Goal: Information Seeking & Learning: Compare options

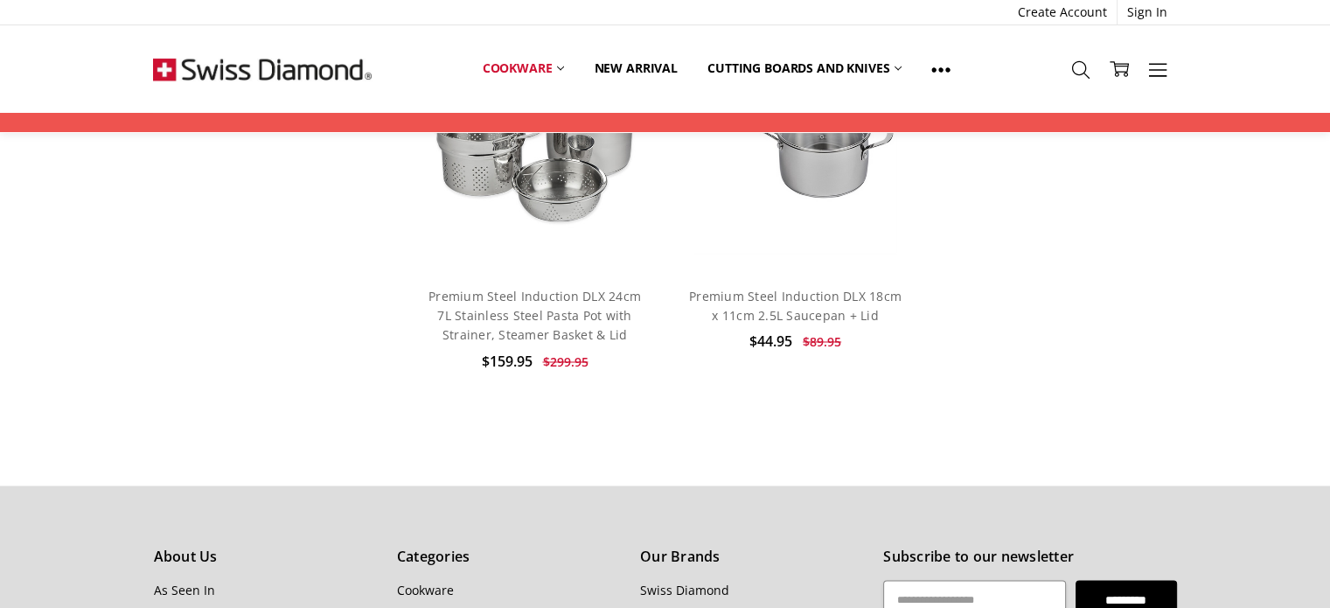
scroll to position [2886, 0]
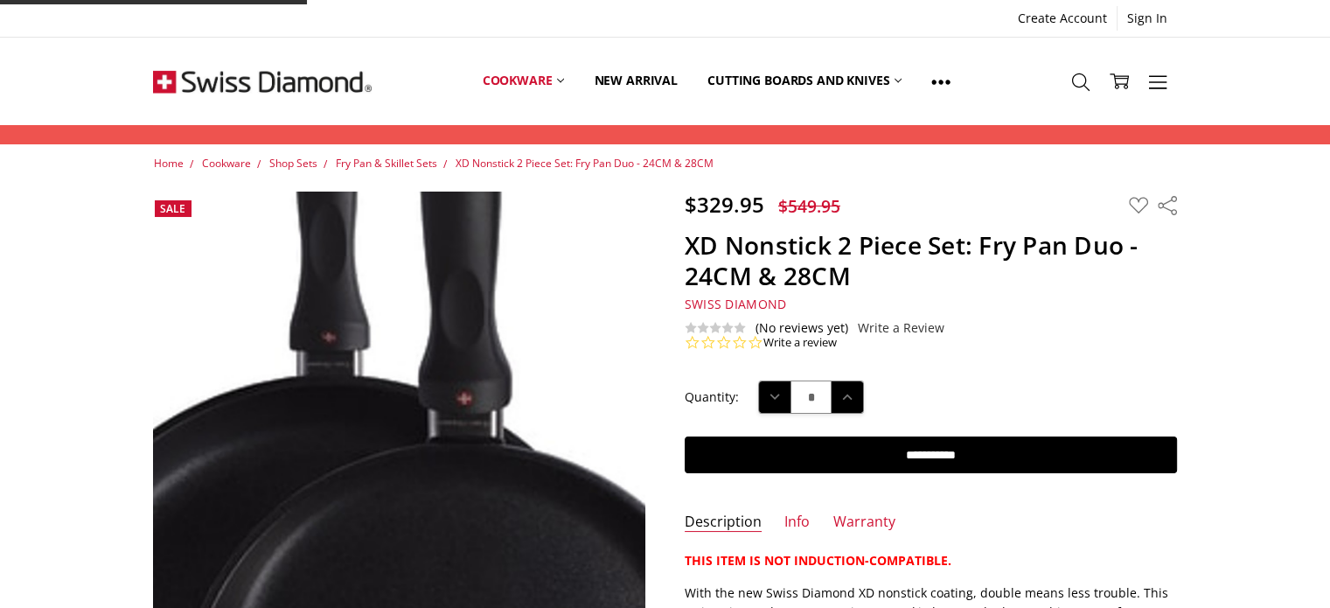
click at [428, 387] on img at bounding box center [383, 501] width 777 height 1120
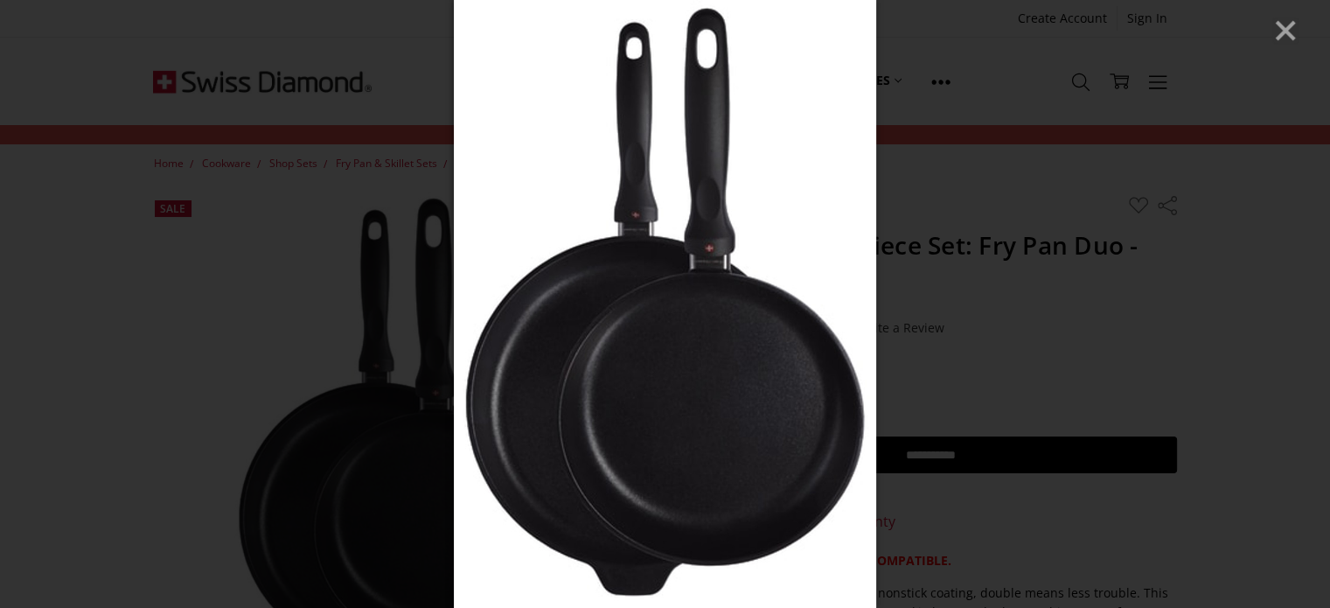
click at [1277, 35] on icon "Close" at bounding box center [1286, 30] width 26 height 26
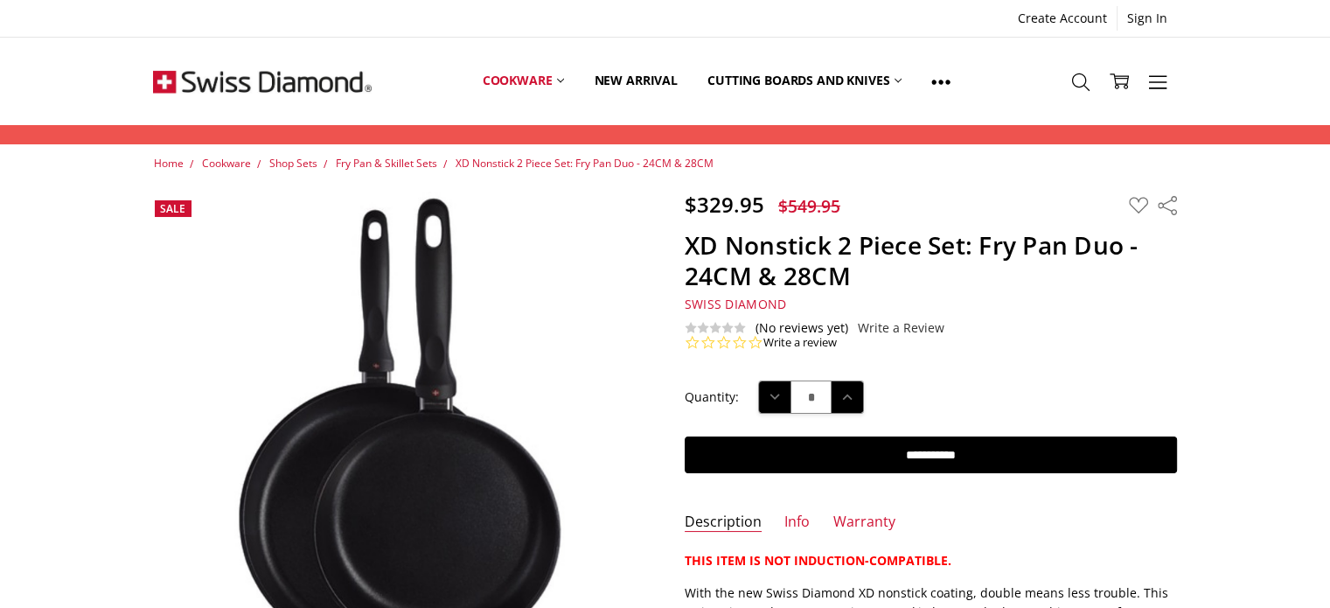
scroll to position [350, 0]
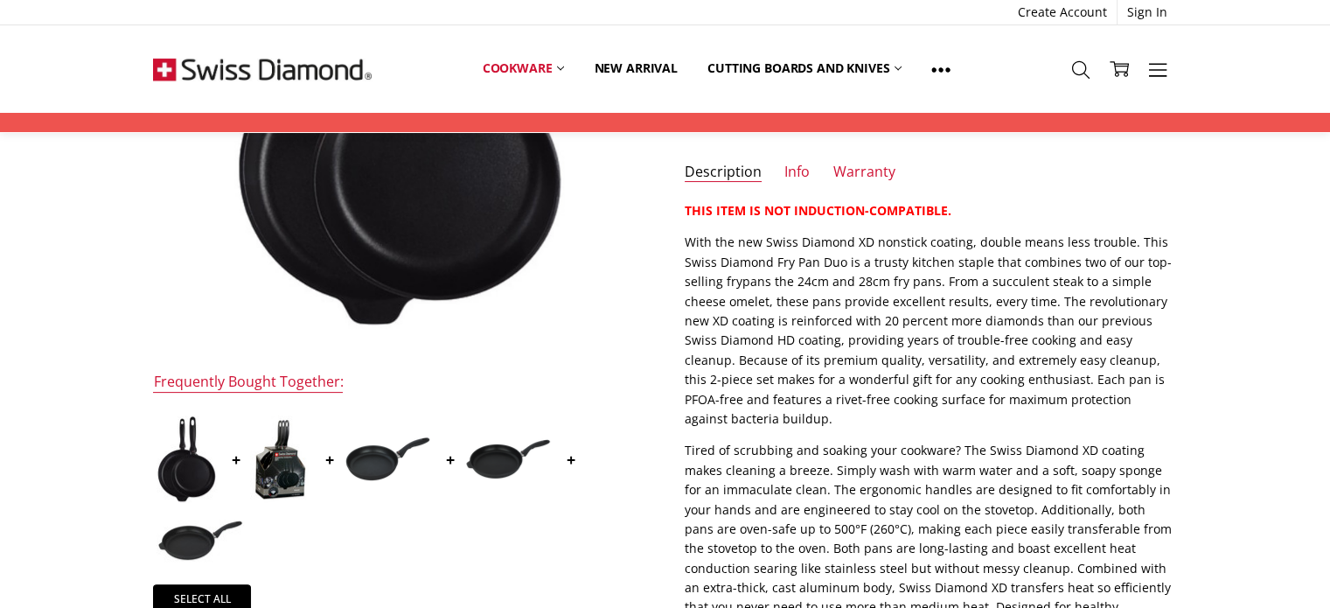
click at [274, 479] on img at bounding box center [280, 458] width 60 height 87
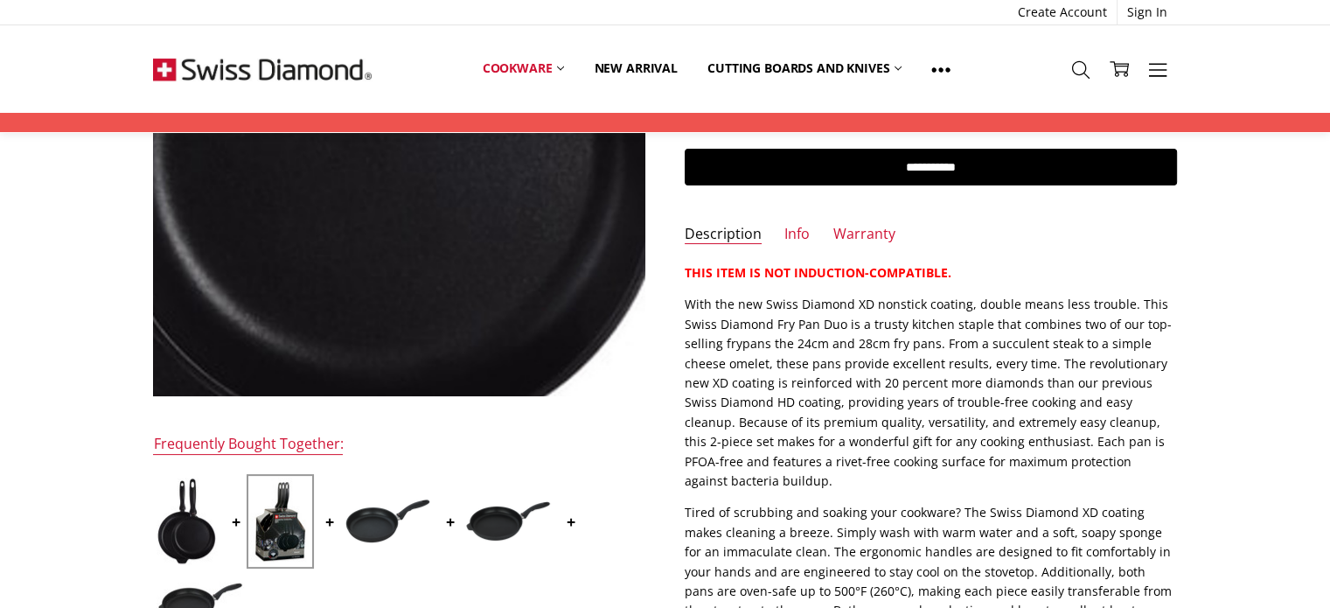
scroll to position [113, 0]
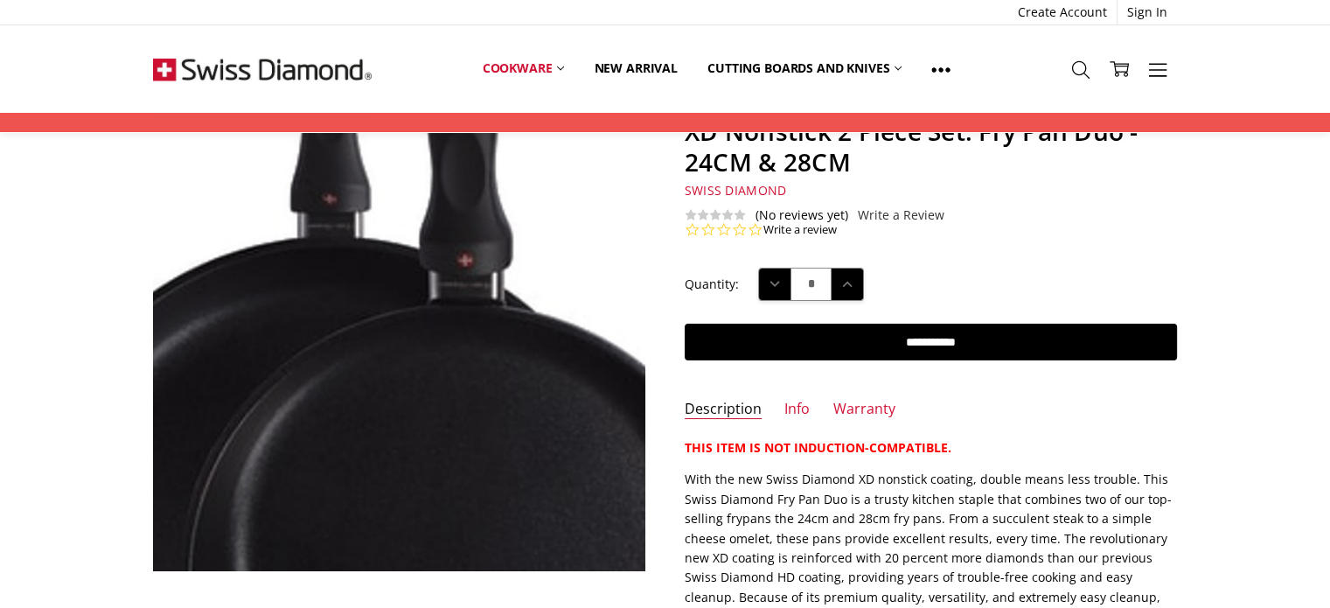
click at [427, 294] on img at bounding box center [384, 363] width 777 height 1120
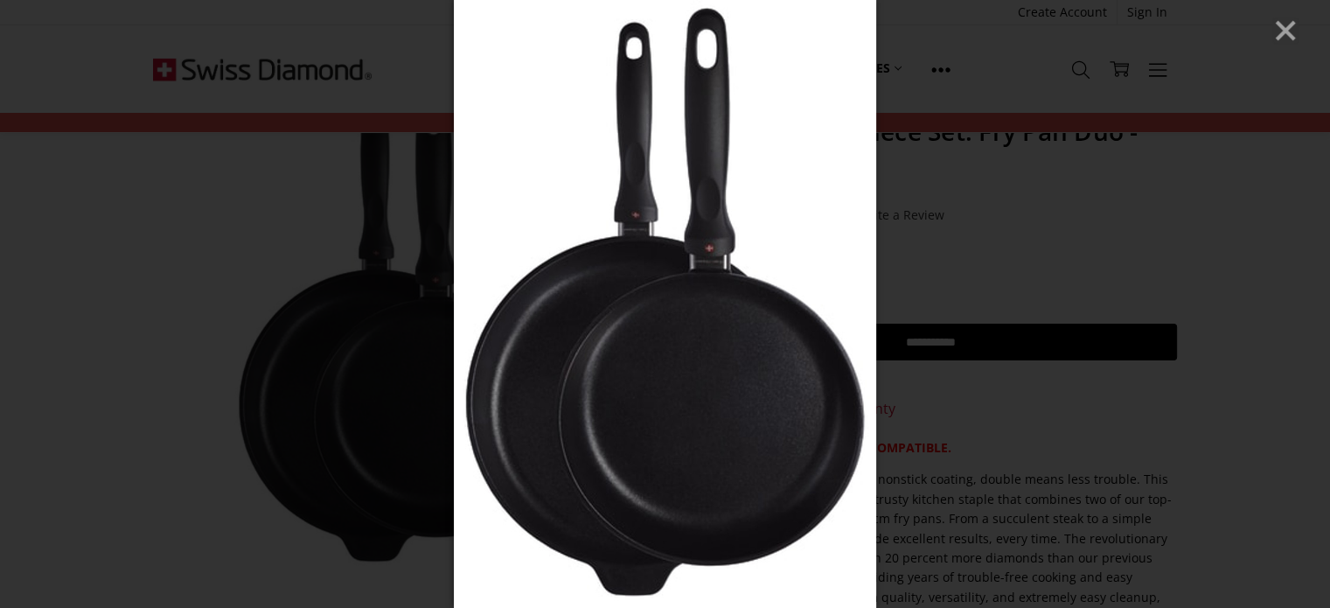
click at [1276, 26] on icon "Close" at bounding box center [1286, 30] width 26 height 26
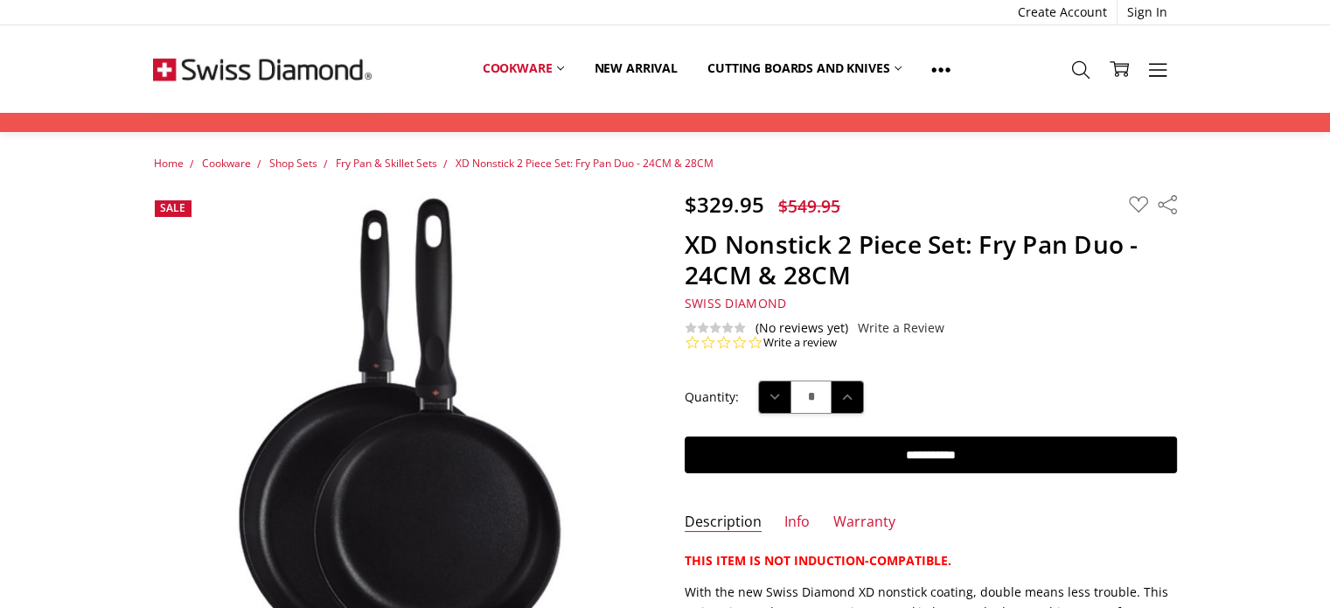
scroll to position [87, 0]
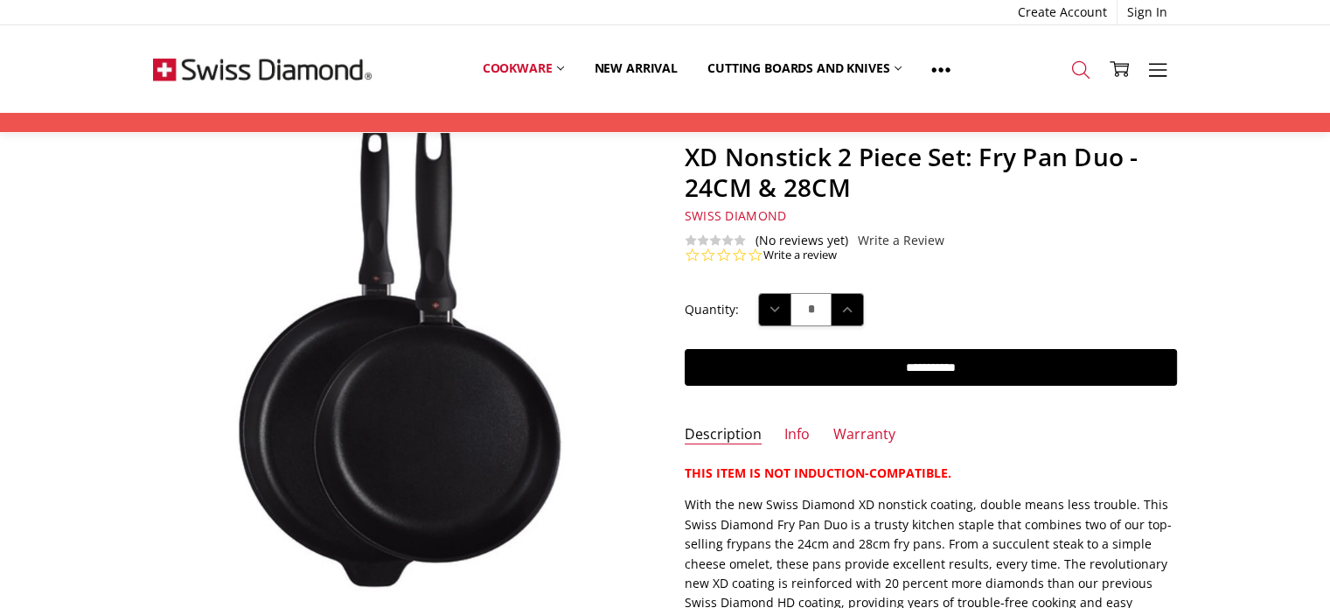
click at [1085, 74] on use at bounding box center [1079, 69] width 17 height 17
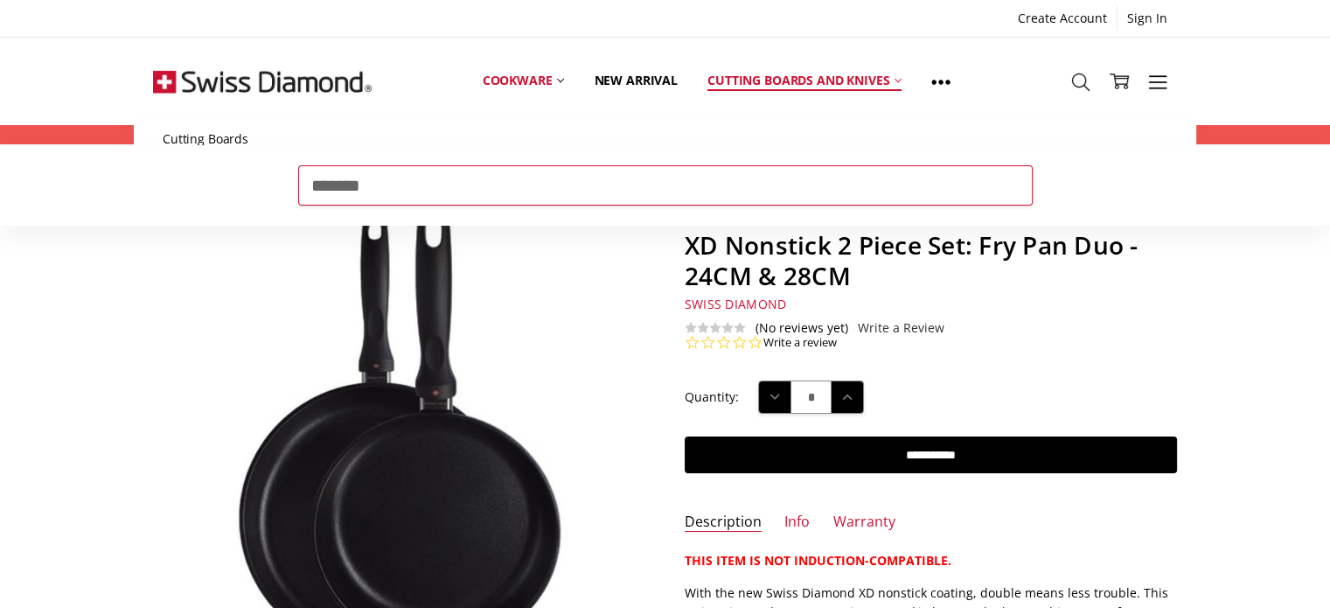
type input "*******"
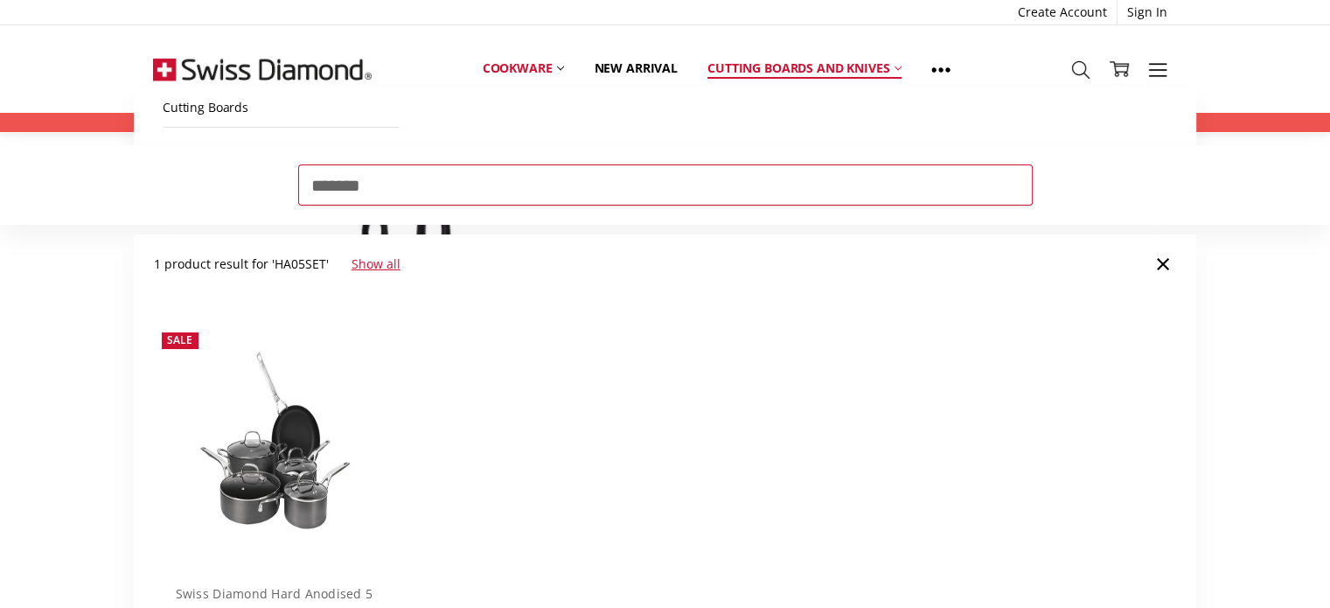
scroll to position [87, 0]
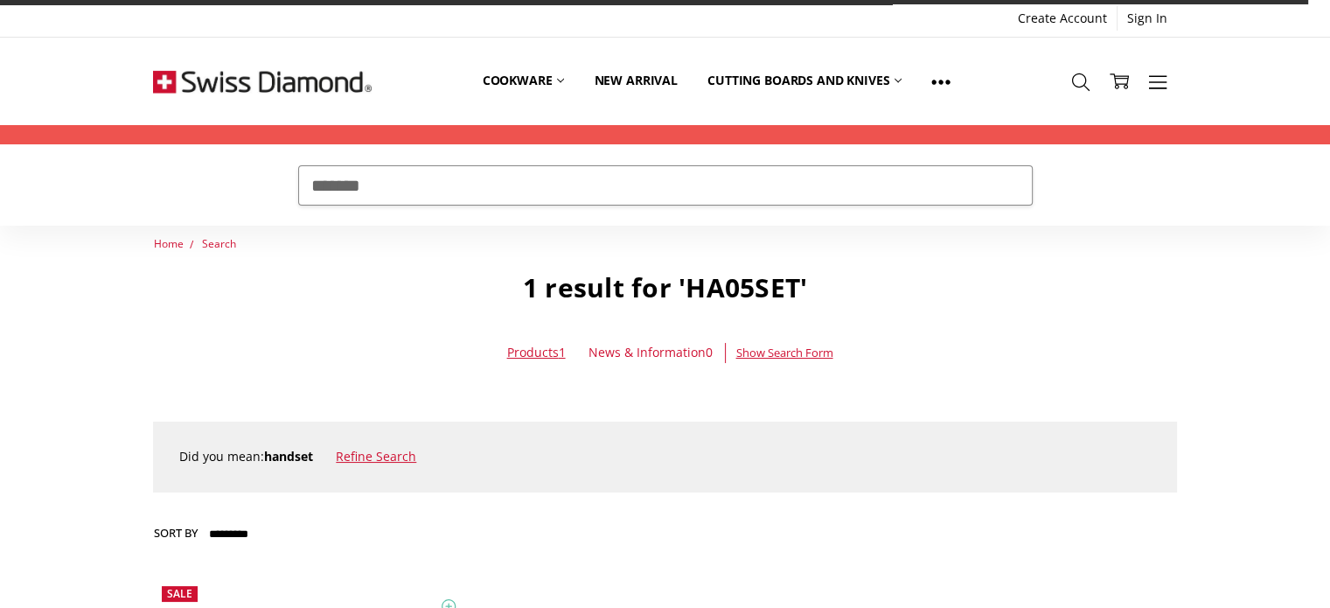
scroll to position [262, 0]
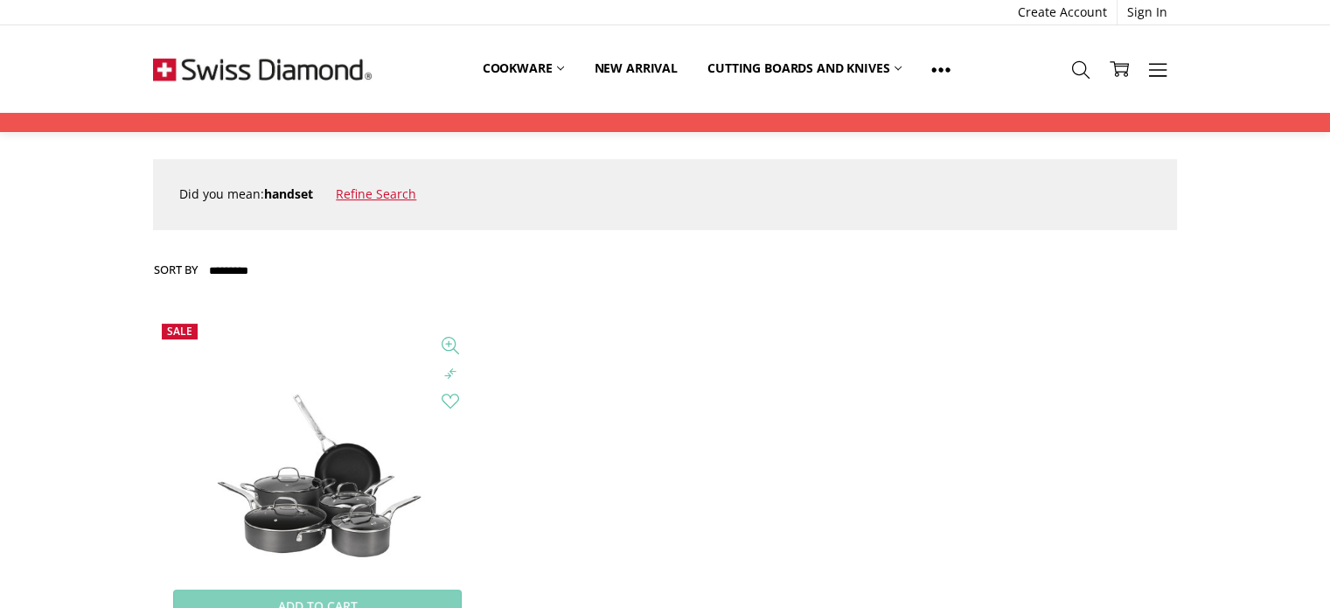
click at [335, 484] on img at bounding box center [317, 478] width 328 height 221
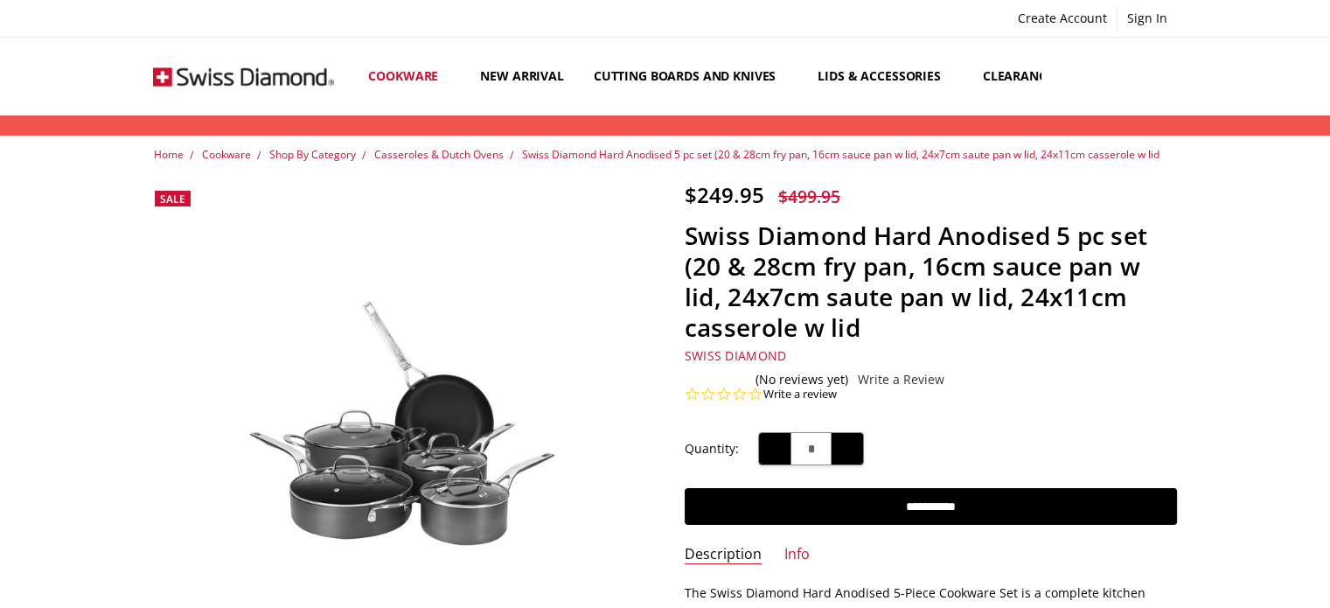
click at [469, 429] on img at bounding box center [399, 427] width 492 height 331
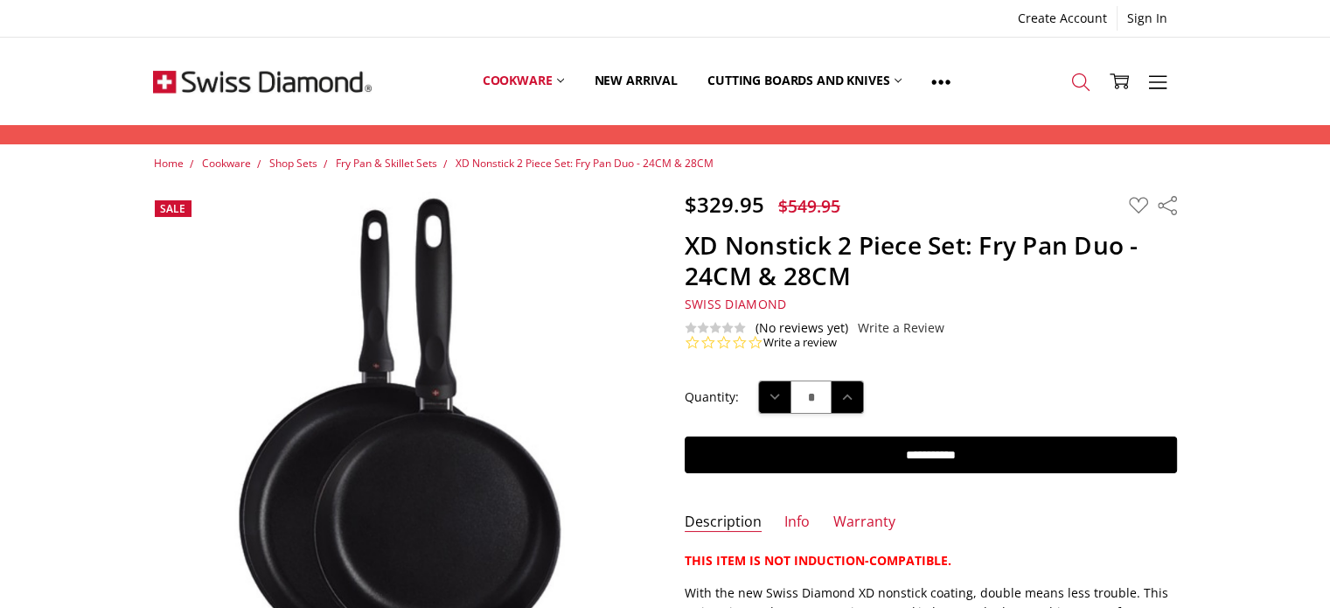
click at [1085, 87] on use at bounding box center [1079, 81] width 17 height 17
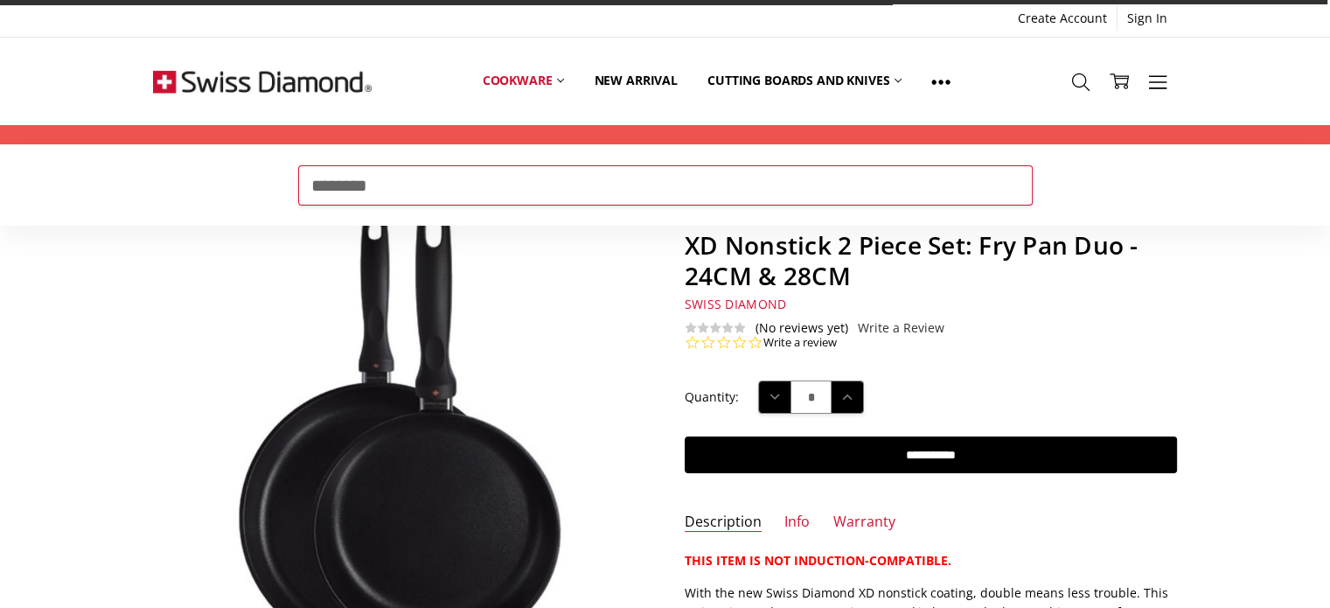
type input "********"
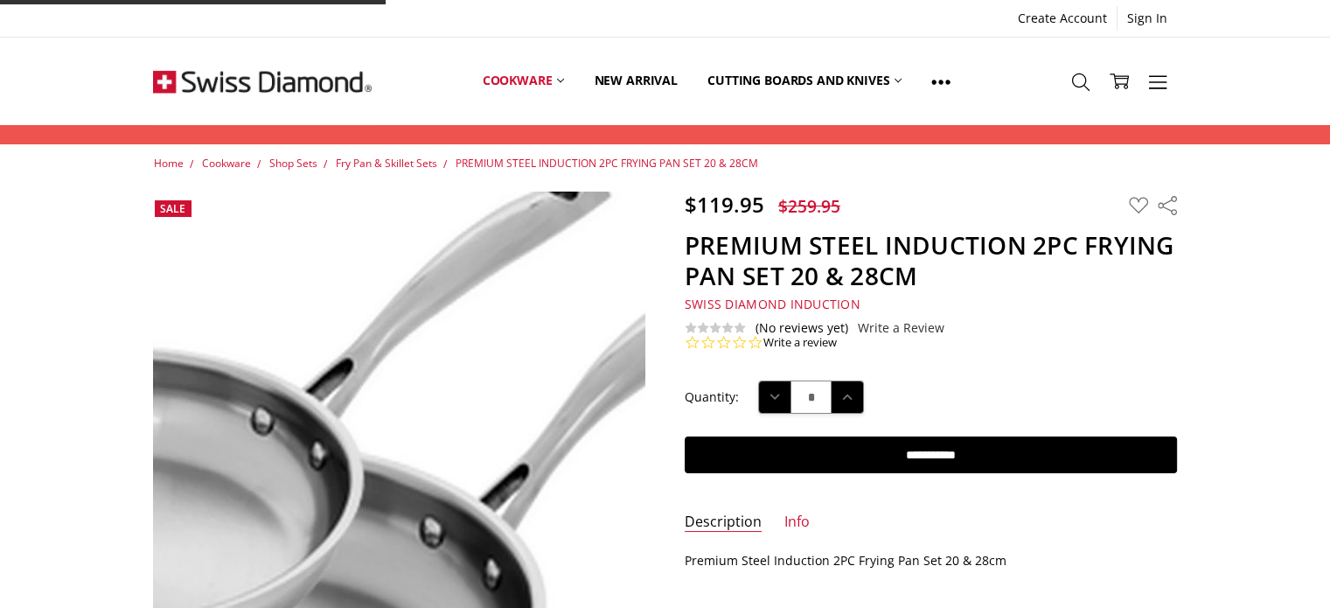
click at [463, 419] on img at bounding box center [319, 461] width 1120 height 1120
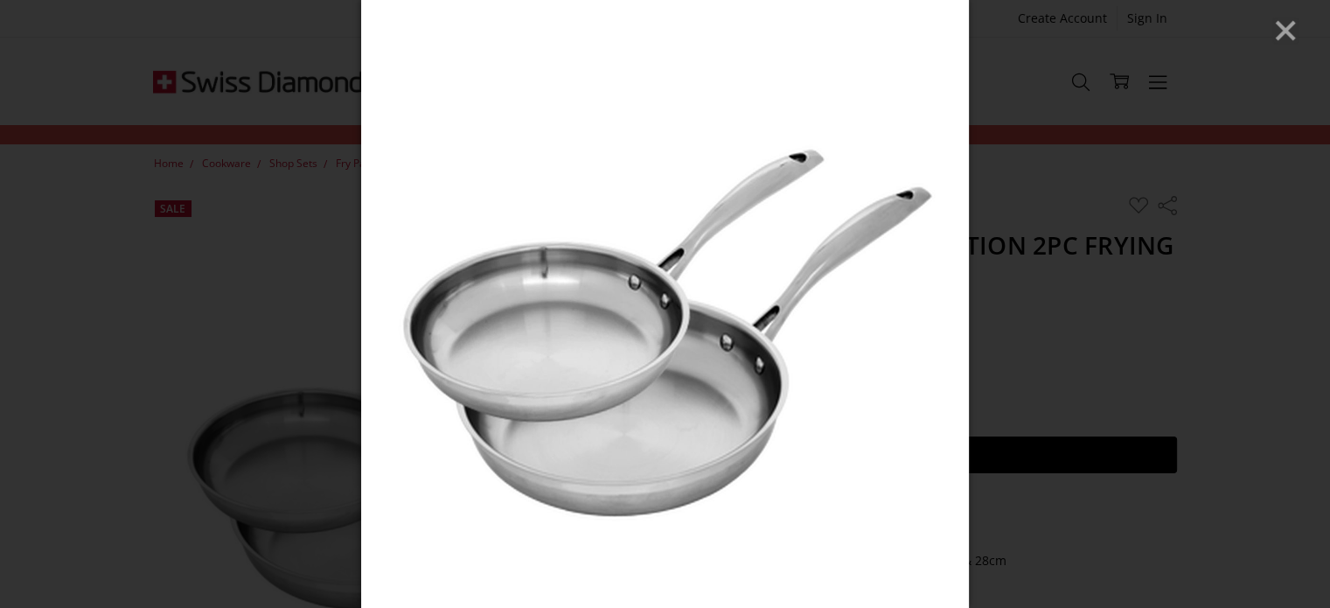
click at [1297, 24] on icon "Close" at bounding box center [1286, 30] width 26 height 26
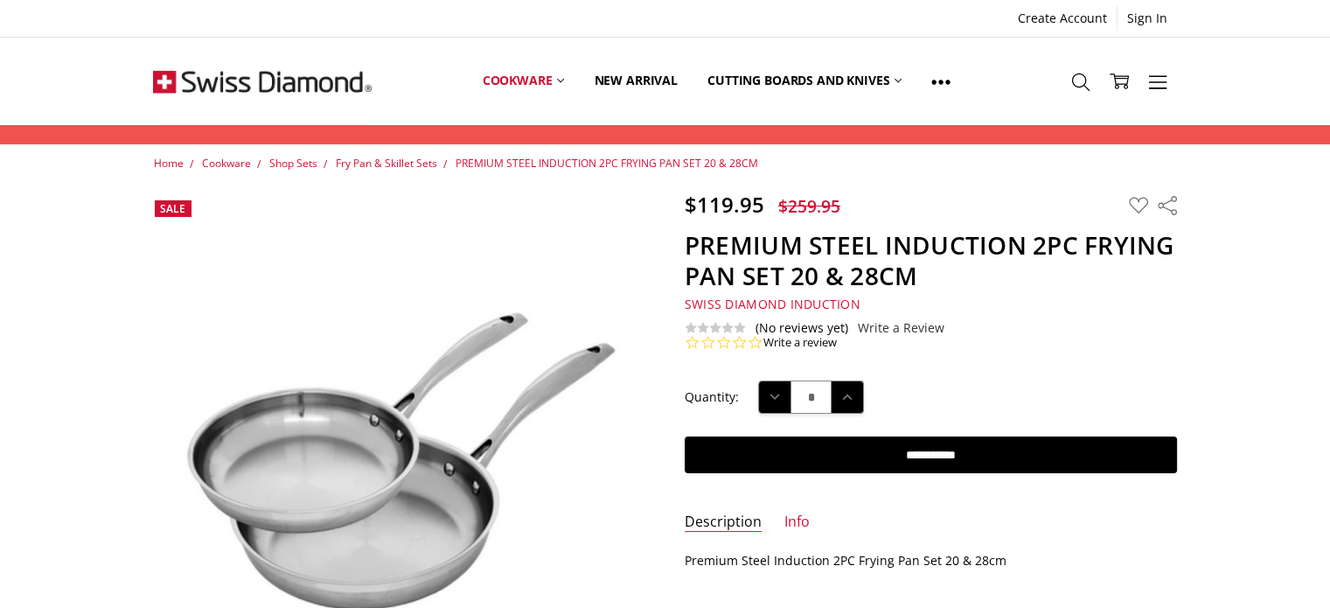
scroll to position [75, 0]
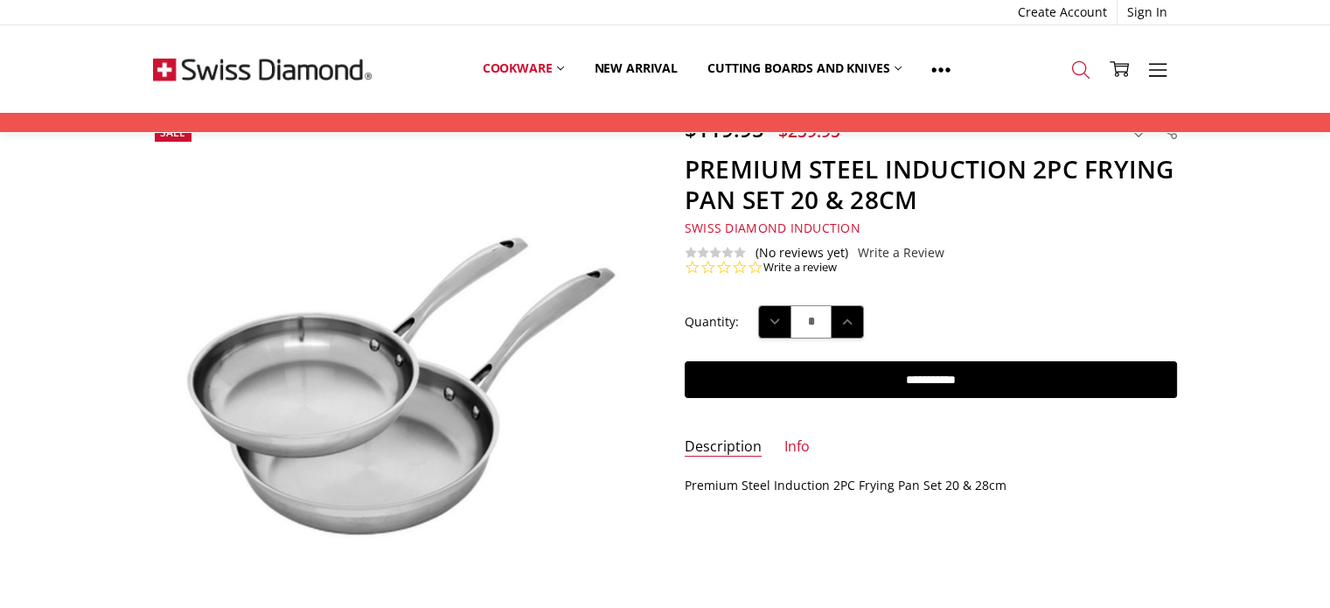
click at [1085, 78] on icon at bounding box center [1080, 69] width 19 height 19
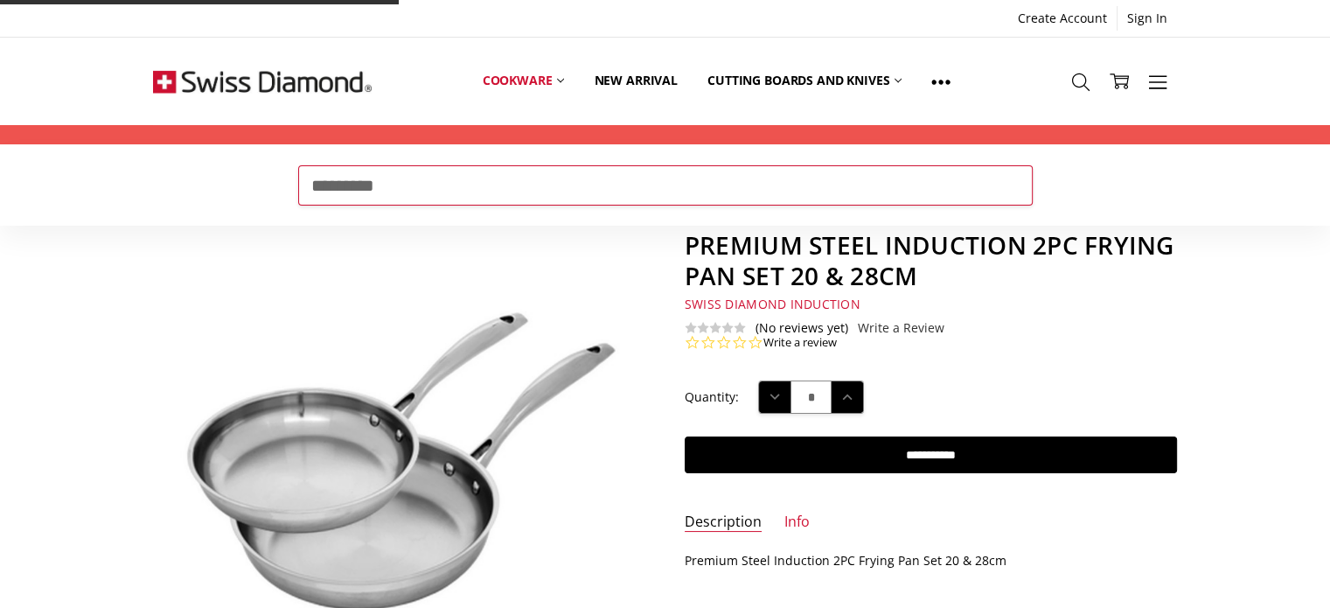
type input "*********"
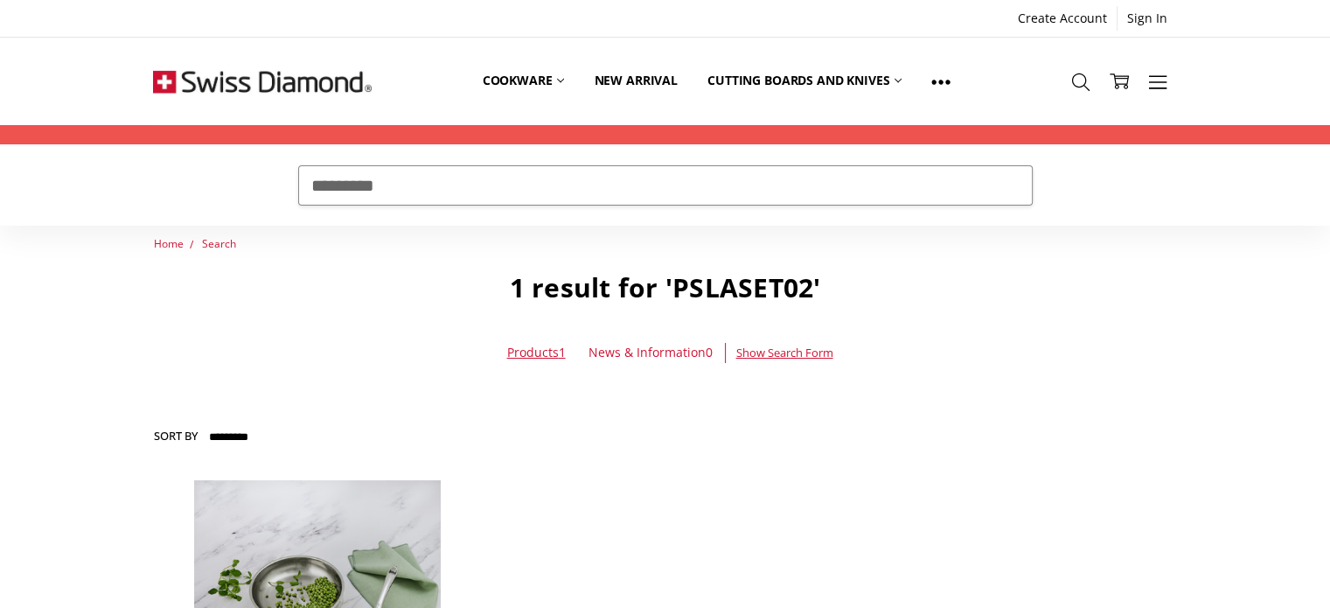
scroll to position [175, 0]
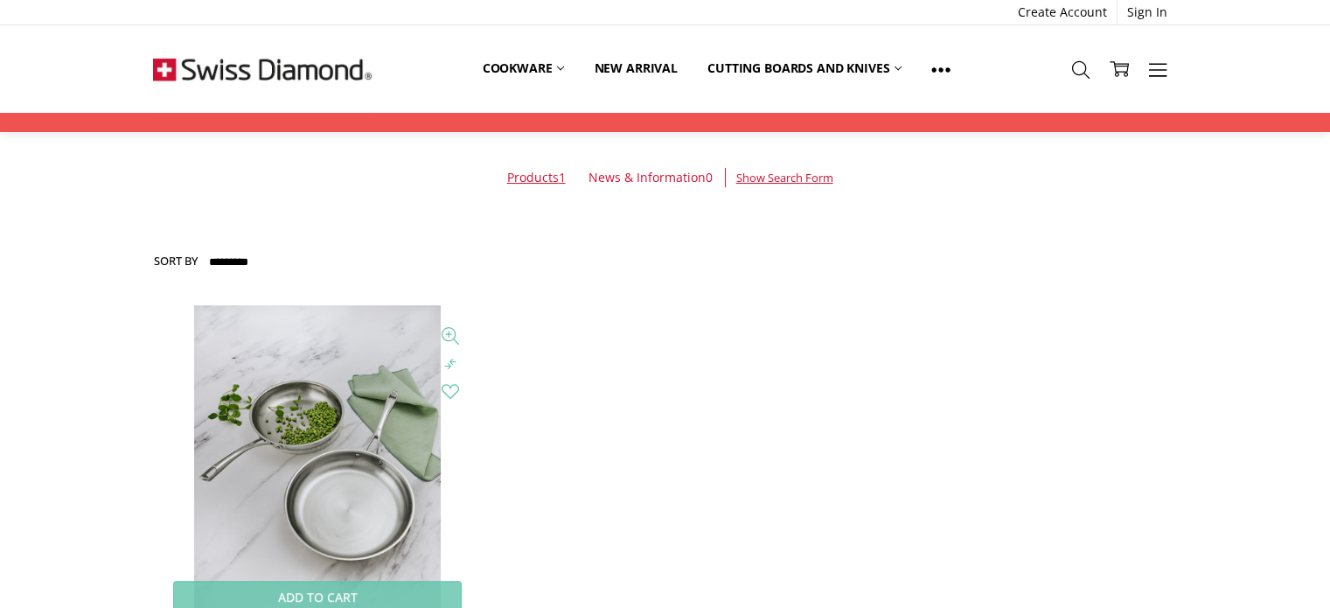
click at [210, 422] on img at bounding box center [317, 469] width 246 height 328
click at [258, 414] on img at bounding box center [317, 469] width 246 height 328
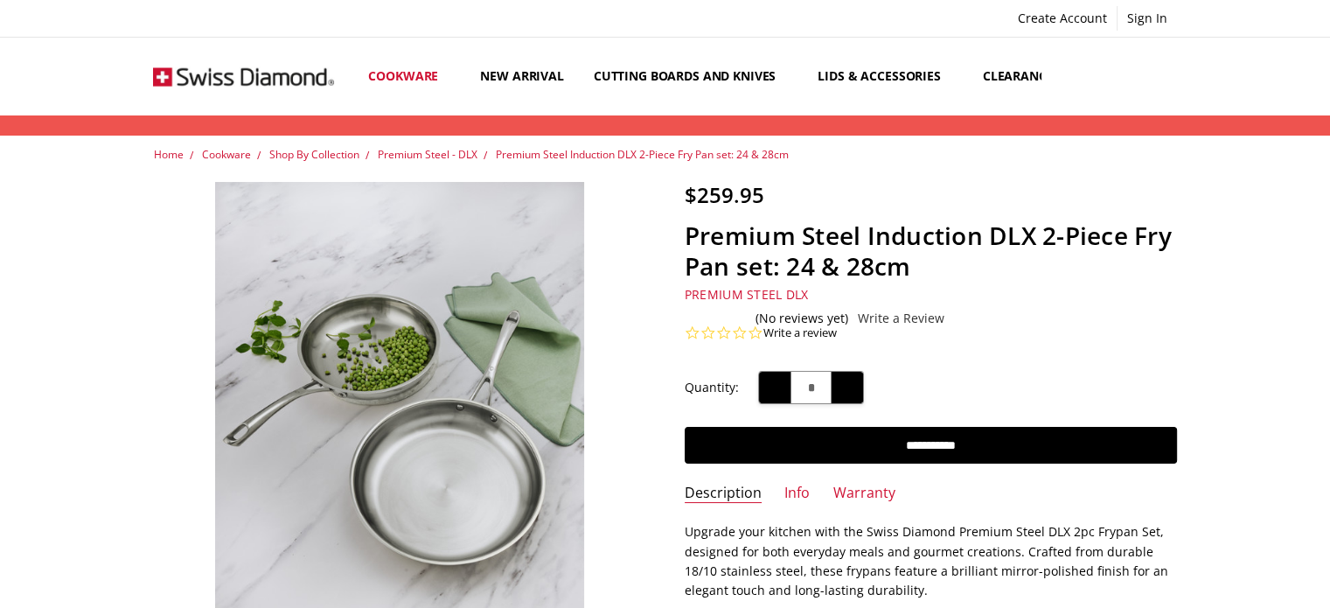
scroll to position [350, 0]
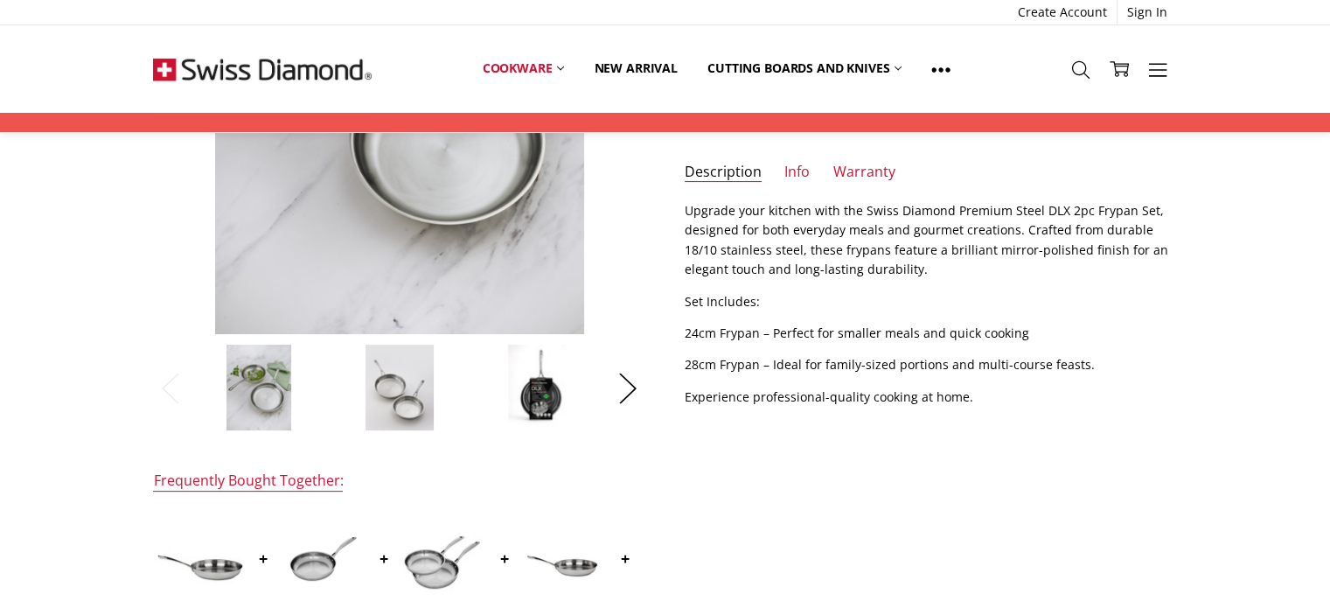
click at [415, 400] on img at bounding box center [400, 387] width 70 height 87
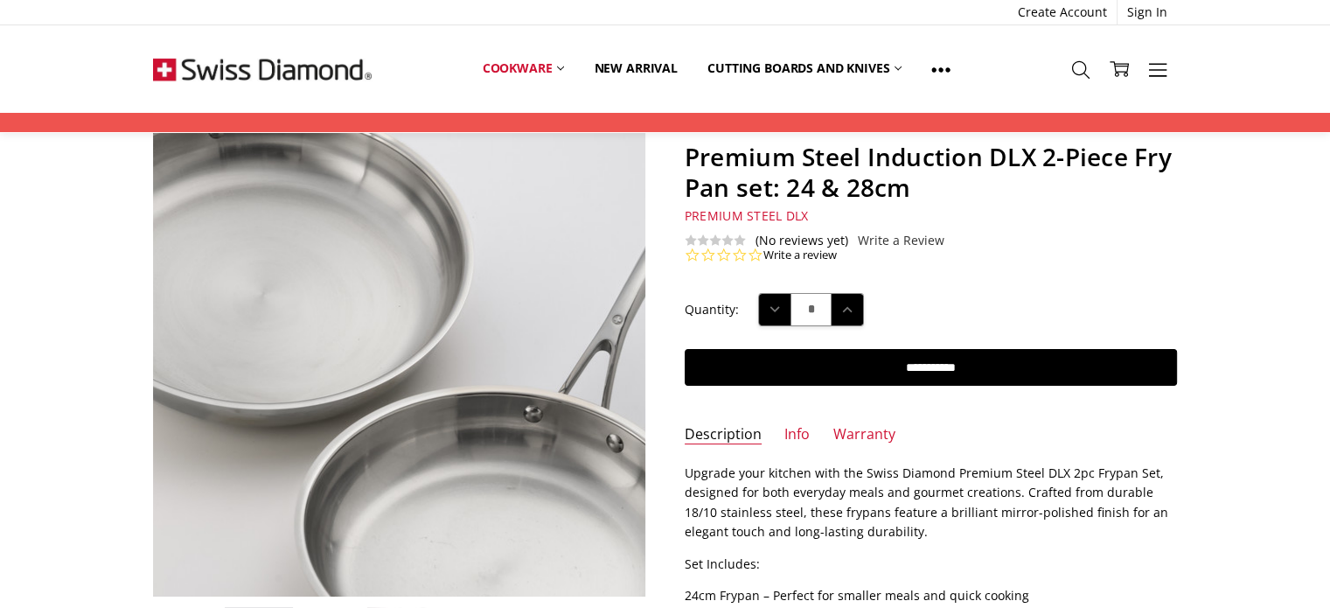
scroll to position [262, 0]
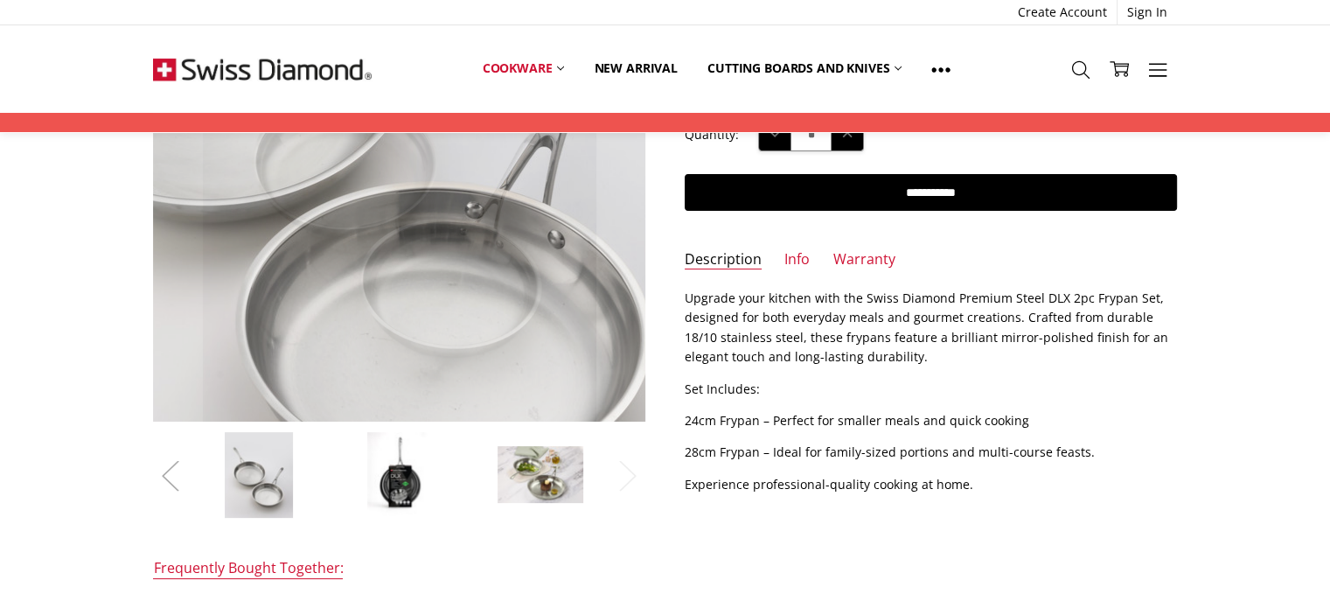
drag, startPoint x: 486, startPoint y: 248, endPoint x: 160, endPoint y: 475, distance: 397.7
click at [160, 475] on button "Previous" at bounding box center [170, 475] width 35 height 53
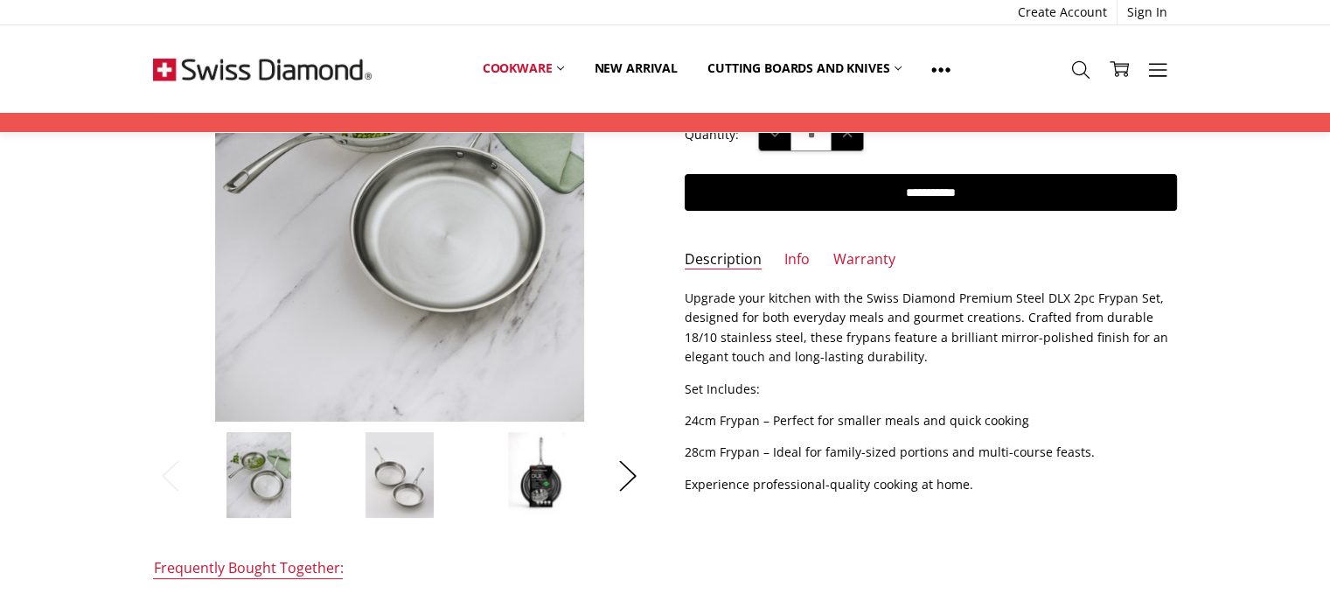
click at [518, 463] on img at bounding box center [540, 474] width 66 height 87
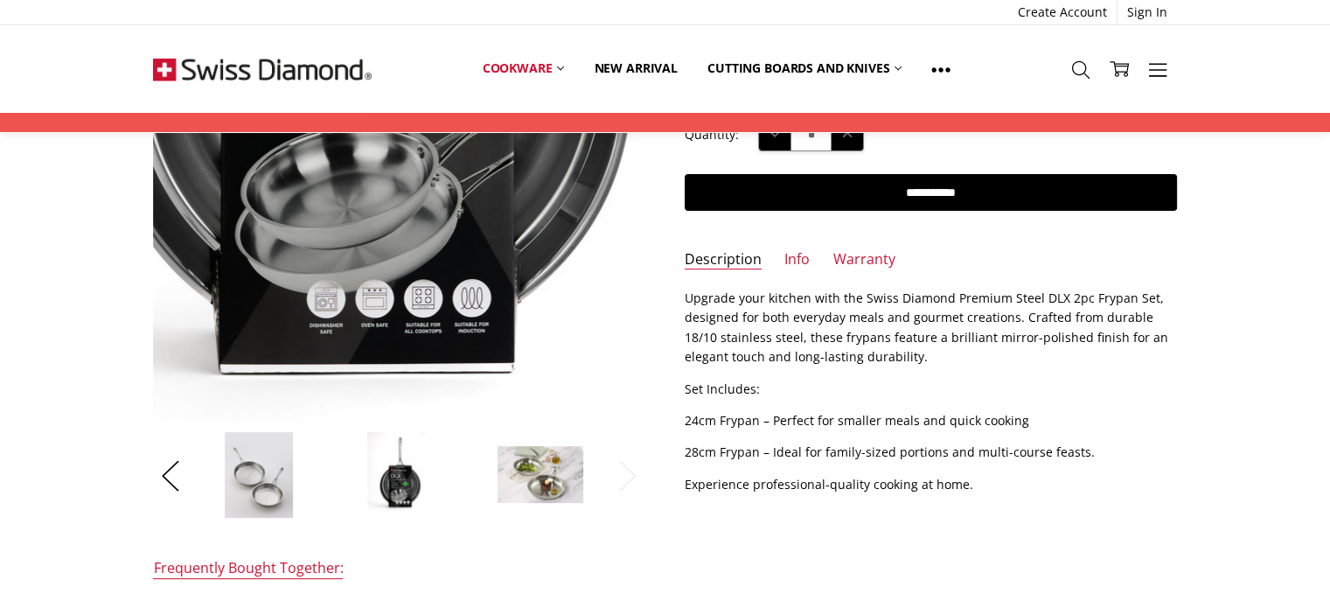
scroll to position [0, 0]
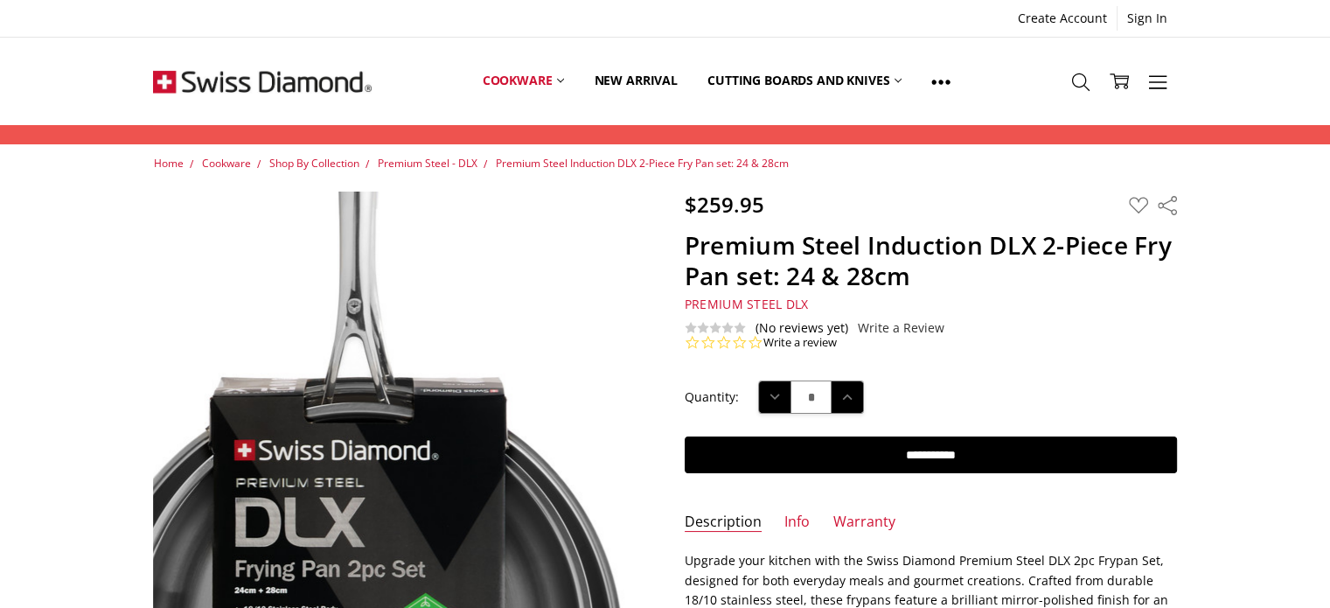
click at [468, 379] on img at bounding box center [352, 513] width 840 height 1120
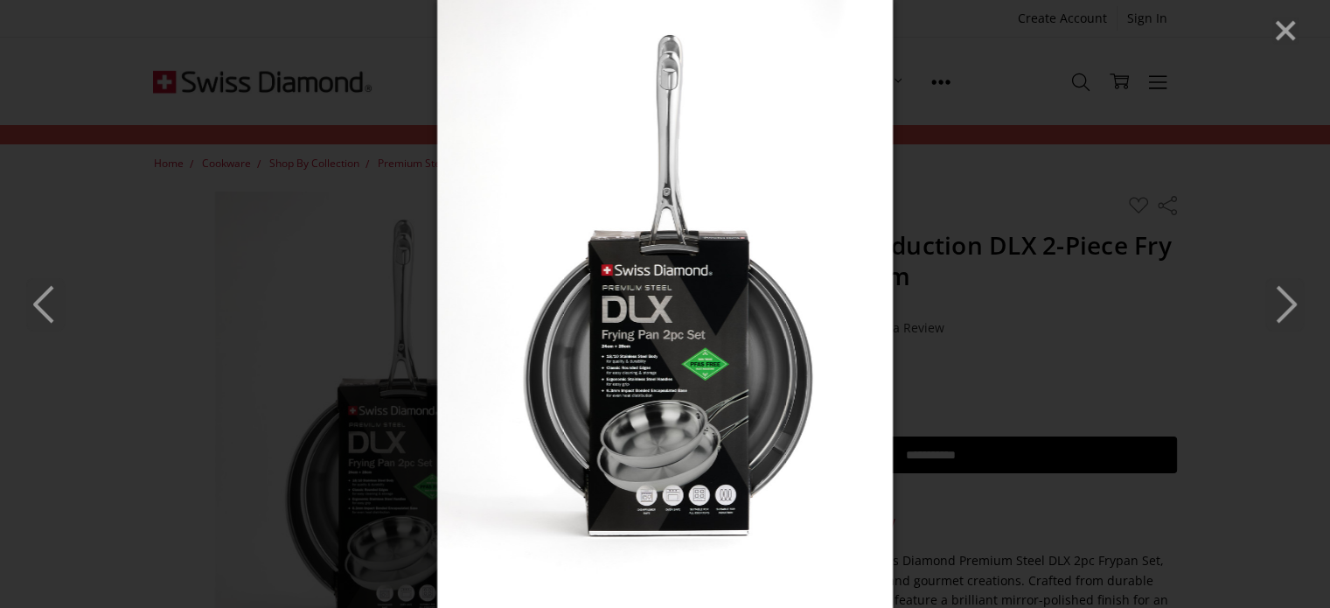
click at [1281, 300] on icon "Next" at bounding box center [1285, 304] width 38 height 52
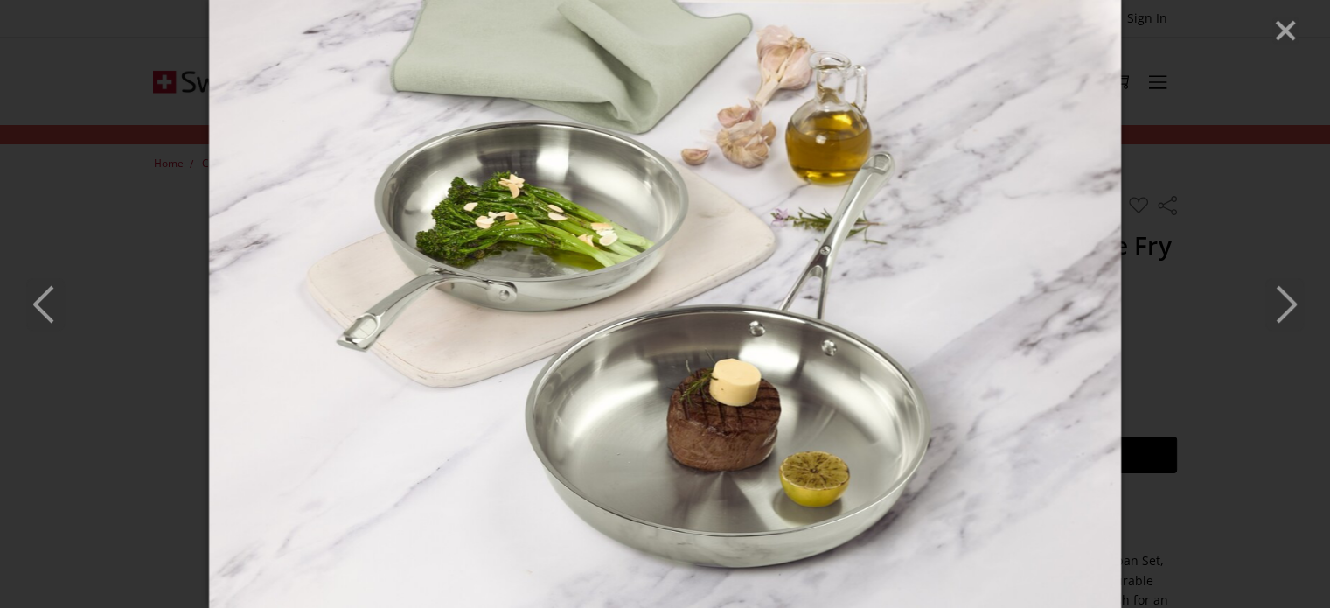
click at [1281, 300] on icon "Next" at bounding box center [1285, 304] width 38 height 52
drag, startPoint x: 659, startPoint y: 284, endPoint x: 56, endPoint y: 307, distance: 603.9
click at [55, 307] on icon "Previous" at bounding box center [45, 304] width 38 height 52
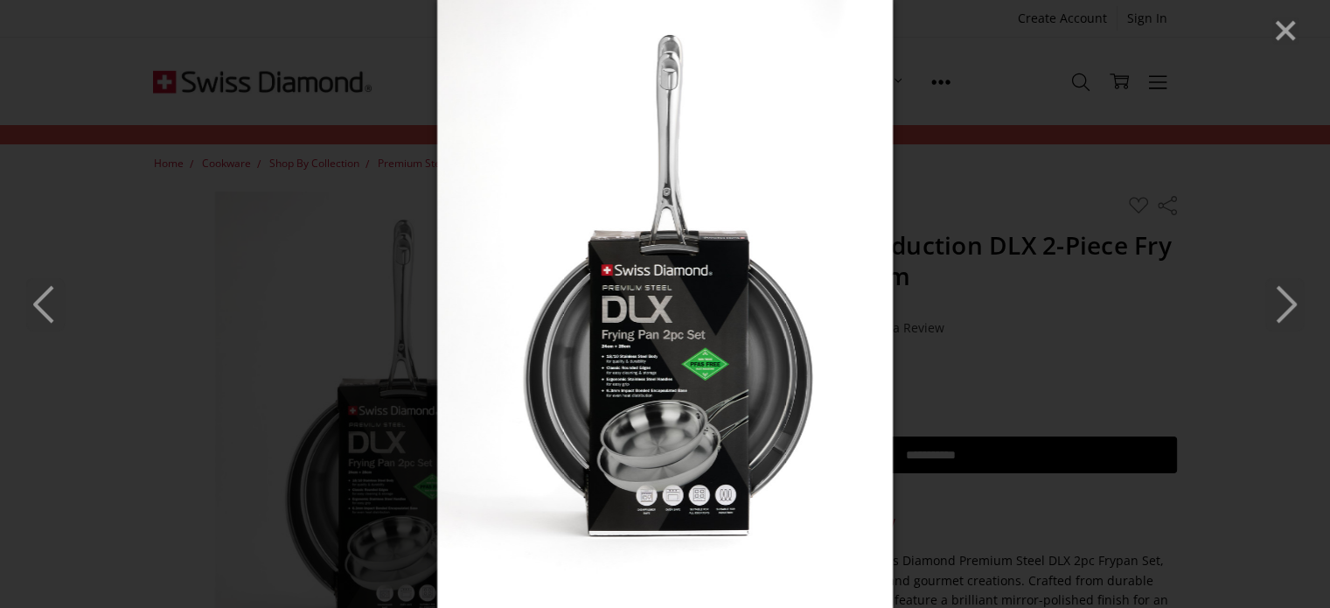
click at [56, 307] on icon "Previous" at bounding box center [45, 304] width 38 height 52
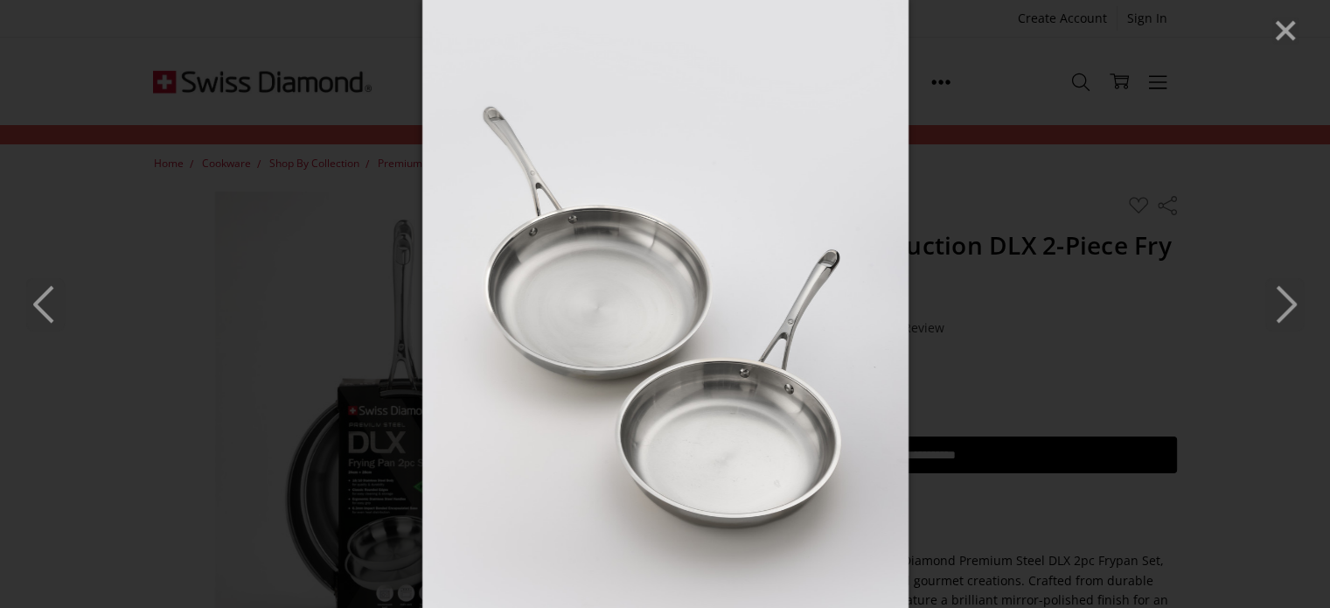
click at [56, 307] on icon "Previous" at bounding box center [45, 304] width 38 height 52
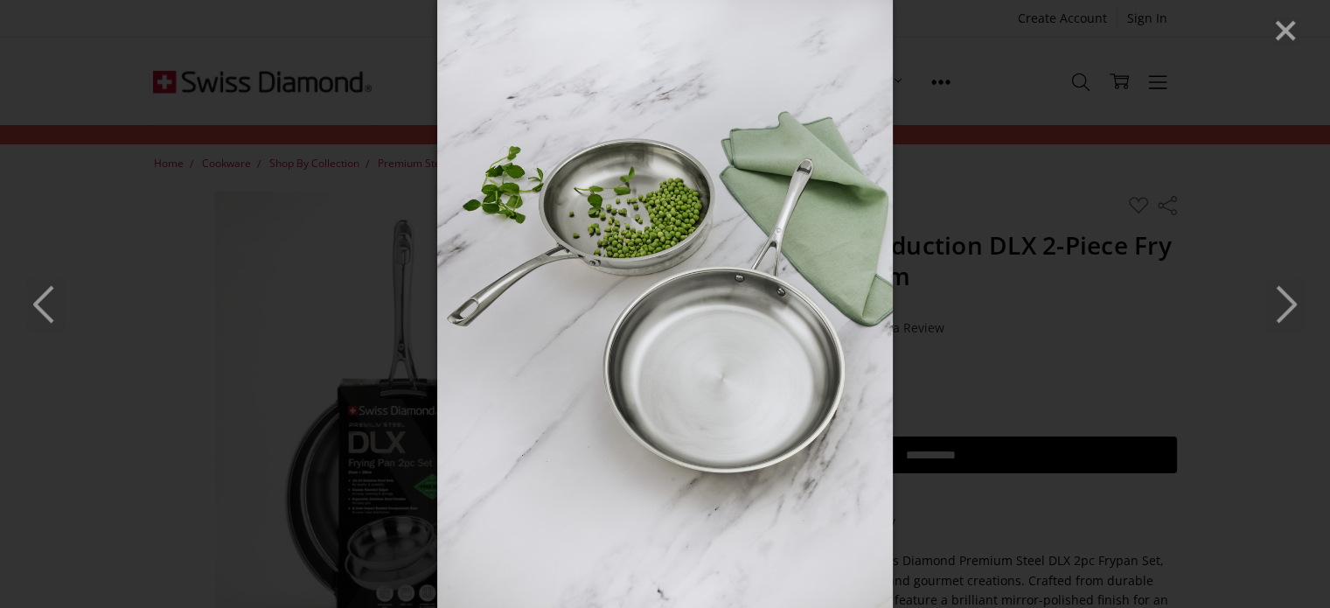
click at [1282, 297] on icon "Next" at bounding box center [1285, 304] width 38 height 52
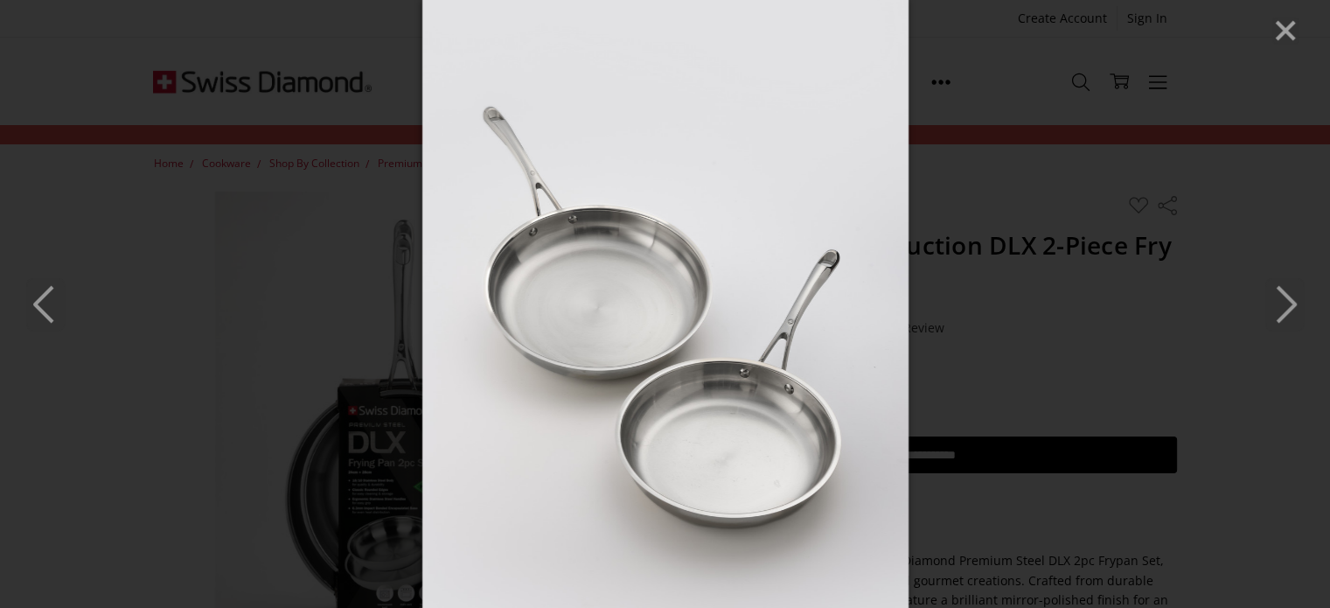
click at [1281, 27] on line "Close" at bounding box center [1285, 30] width 17 height 17
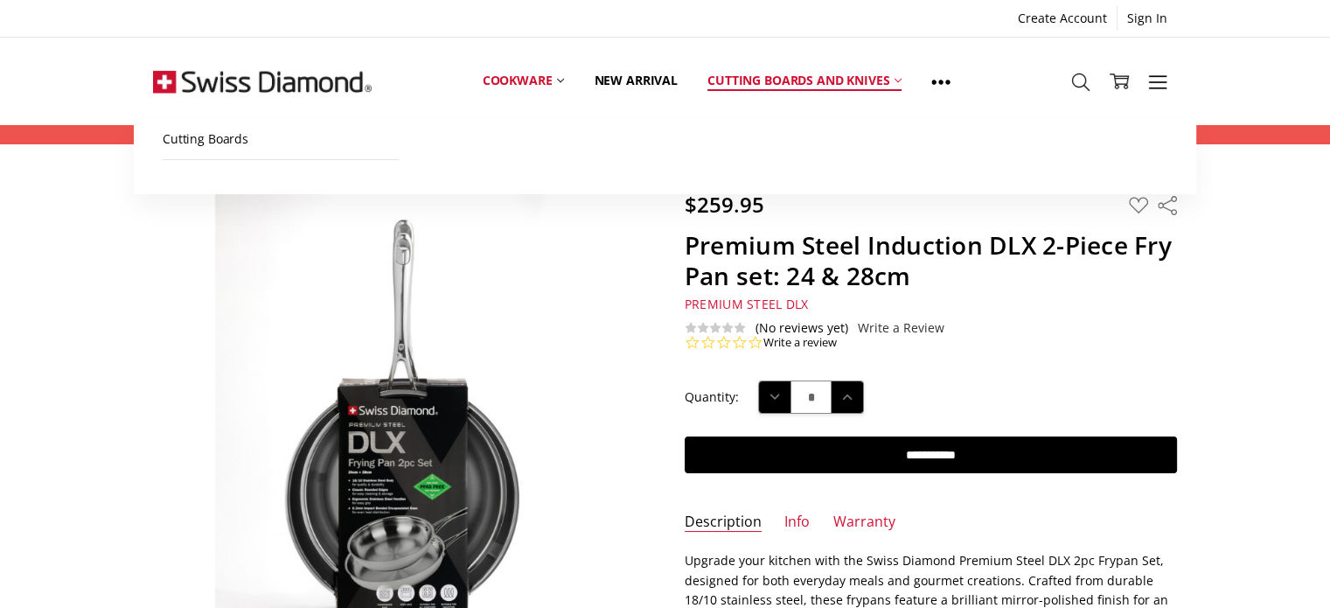
scroll to position [75, 0]
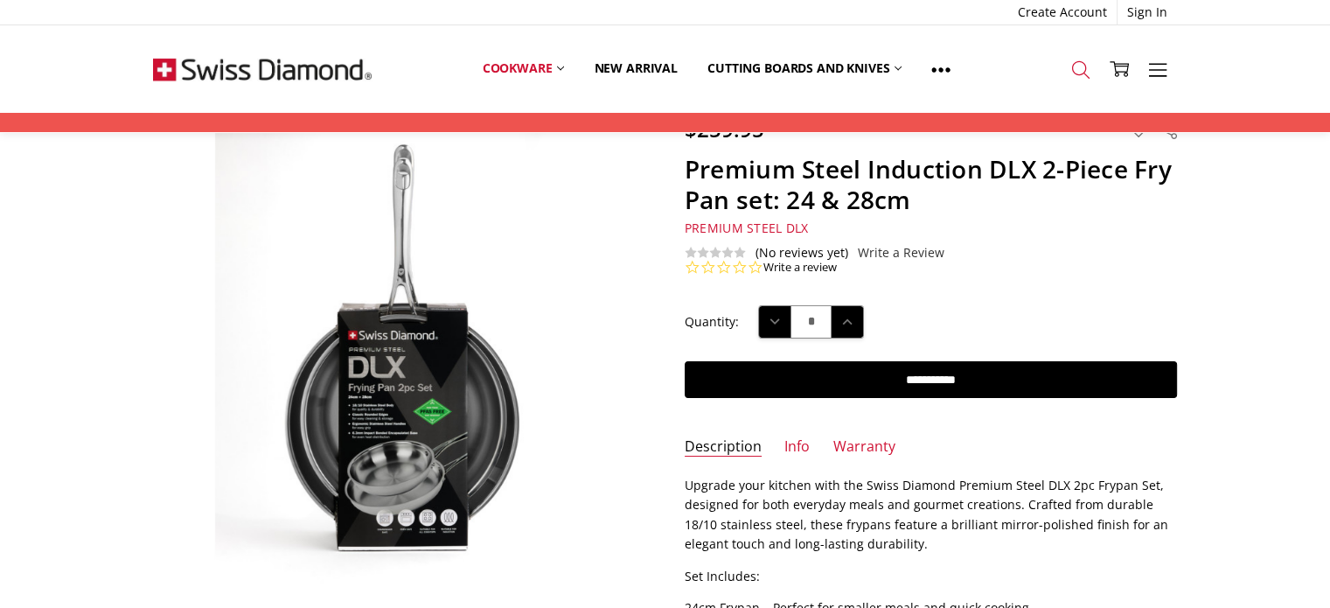
click at [1087, 80] on link "Search" at bounding box center [1081, 68] width 38 height 45
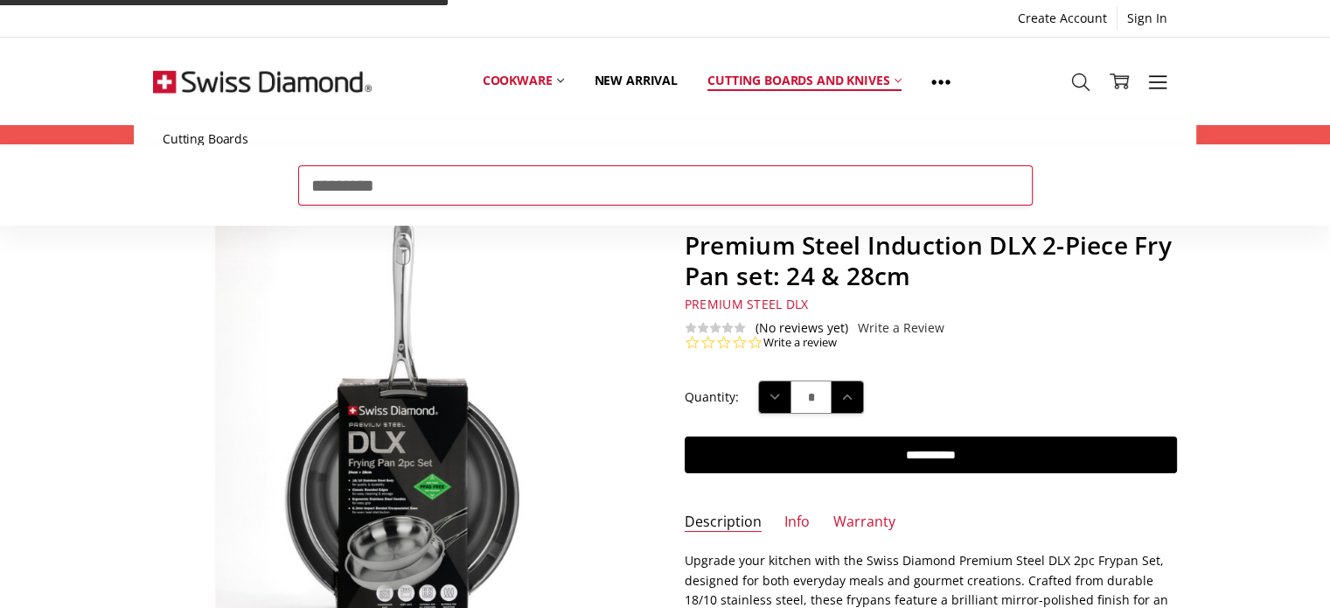
type input "*********"
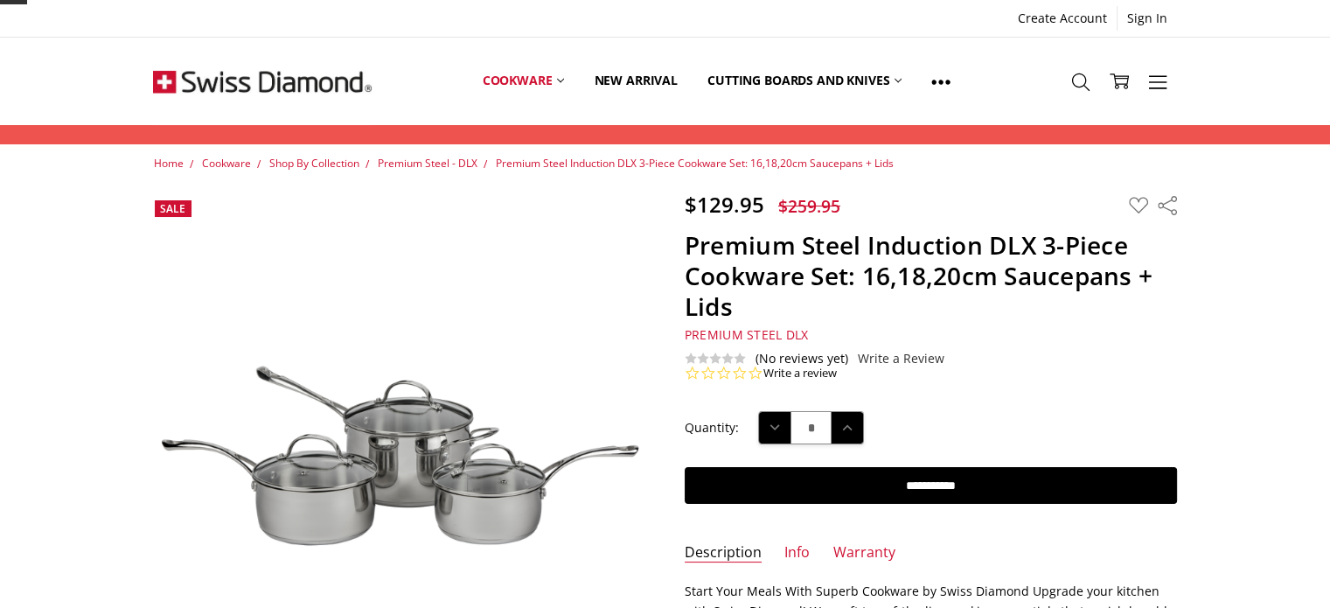
click at [353, 489] on img at bounding box center [399, 438] width 492 height 328
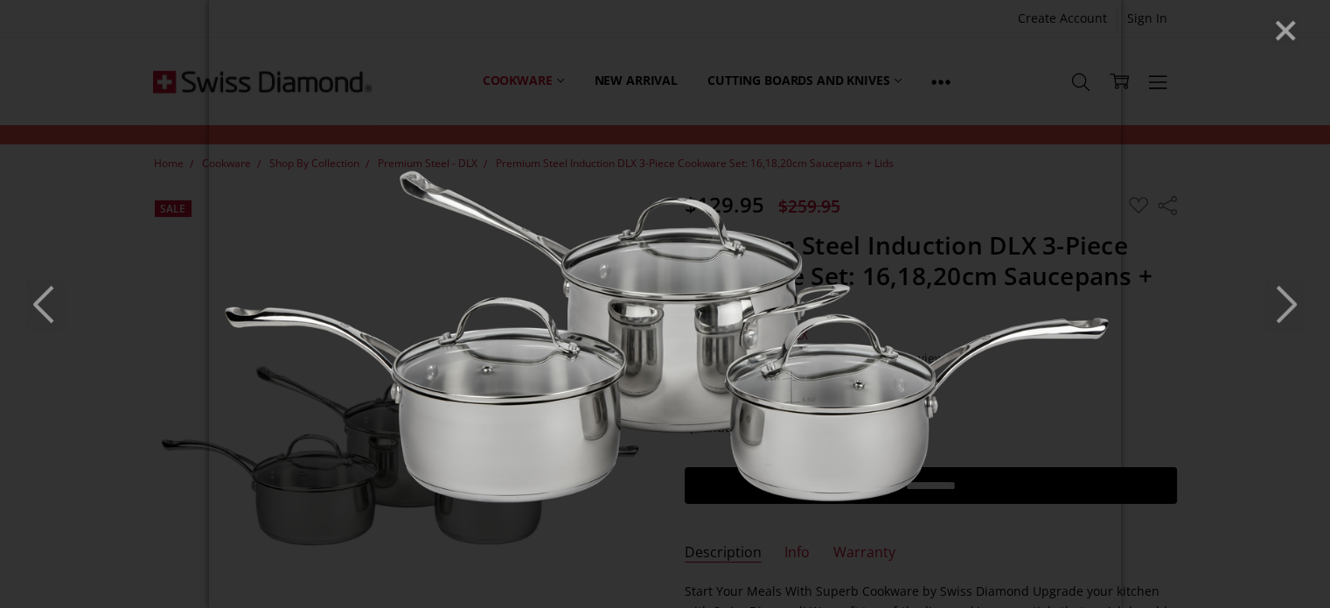
click at [1298, 307] on icon "Next" at bounding box center [1285, 304] width 38 height 52
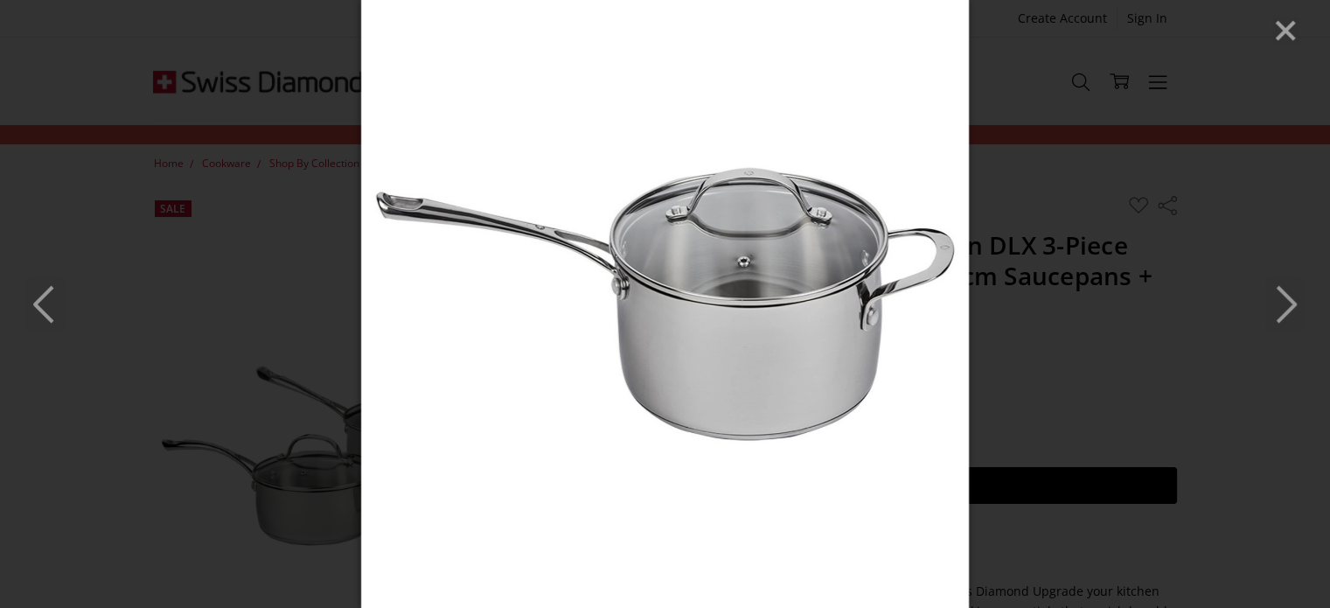
click at [1297, 310] on icon "Next" at bounding box center [1285, 304] width 38 height 52
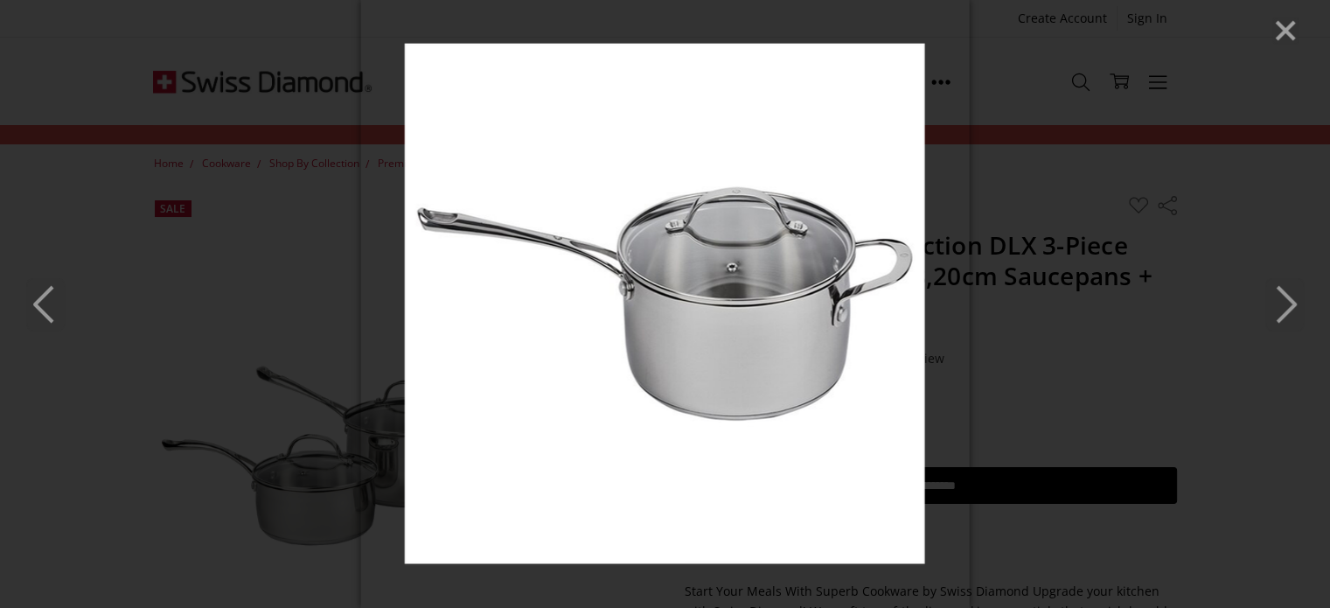
click at [1297, 310] on icon "Next" at bounding box center [1285, 304] width 38 height 52
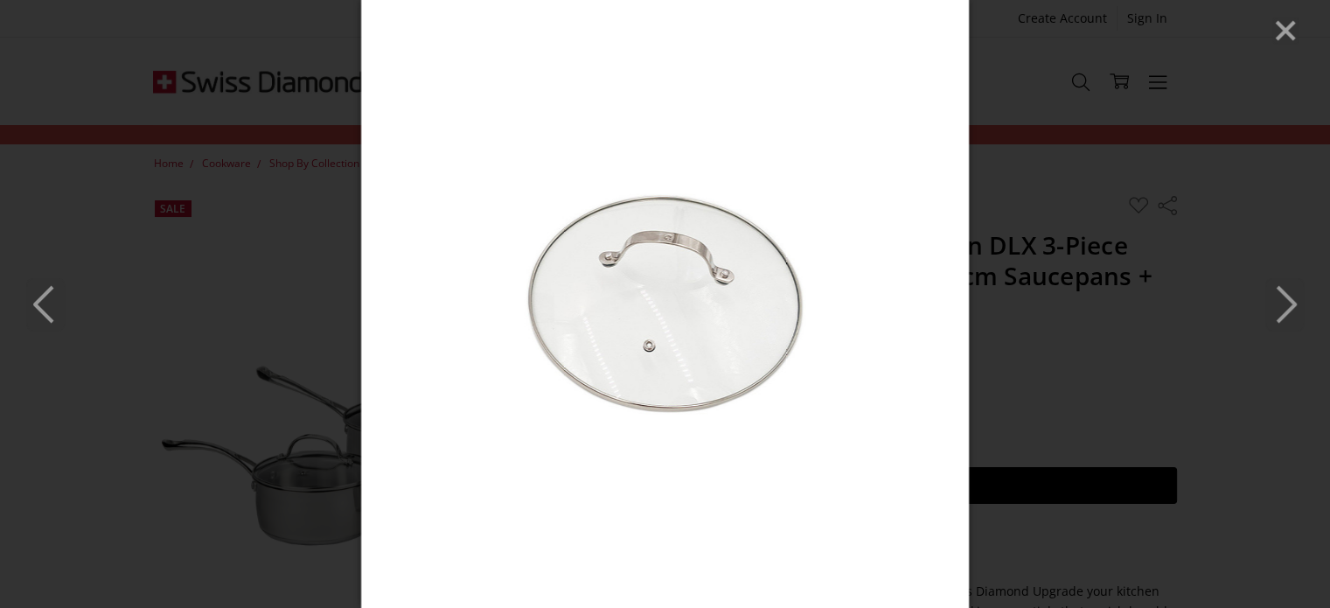
click at [1297, 310] on icon "Next" at bounding box center [1285, 304] width 38 height 52
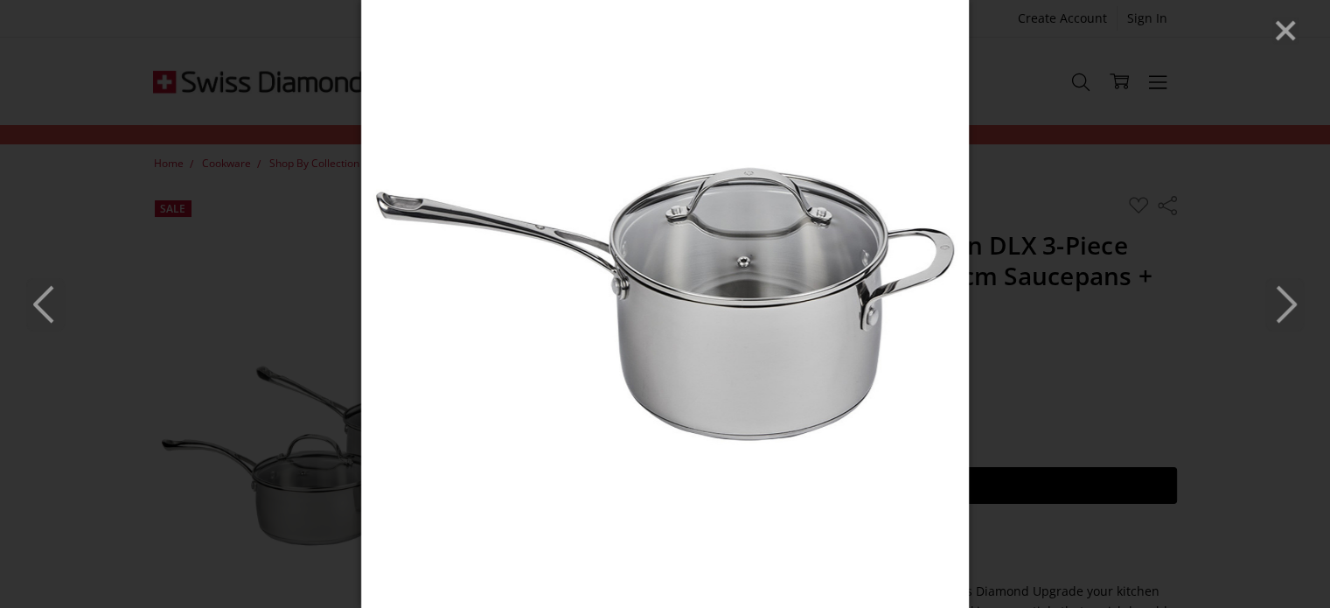
click at [1297, 310] on icon "Next" at bounding box center [1285, 304] width 38 height 52
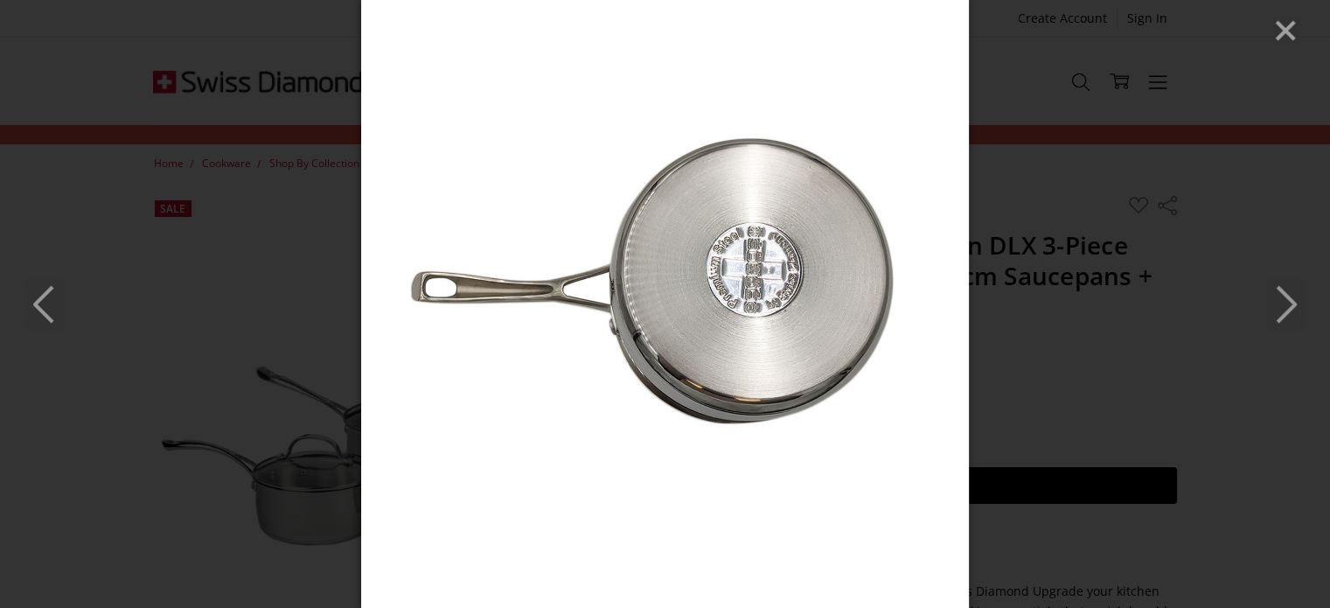
click at [1297, 310] on icon "Next" at bounding box center [1285, 304] width 38 height 52
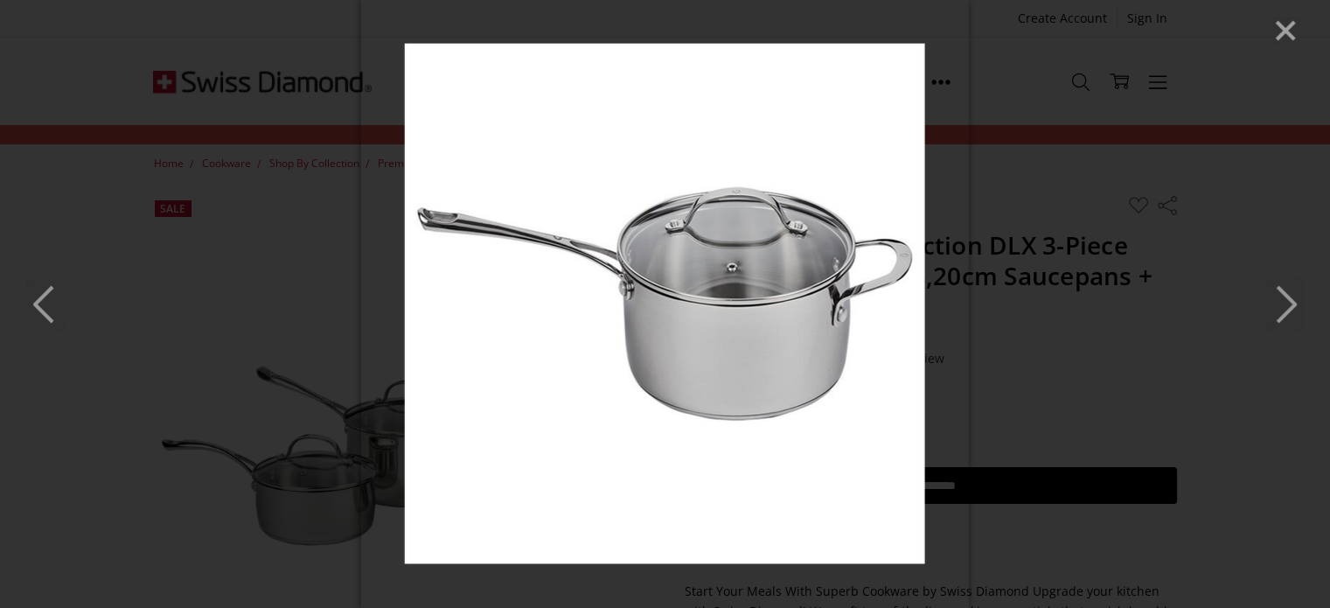
click at [1297, 310] on icon "Next" at bounding box center [1285, 304] width 38 height 52
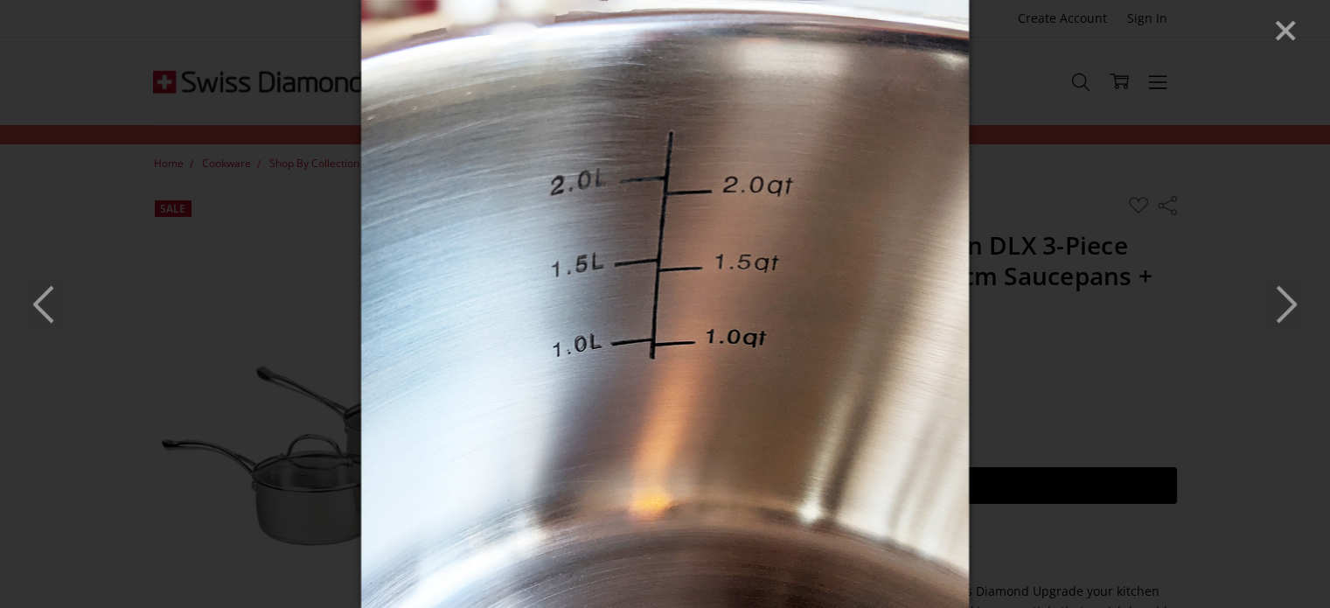
click at [1297, 310] on icon "Next" at bounding box center [1285, 304] width 38 height 52
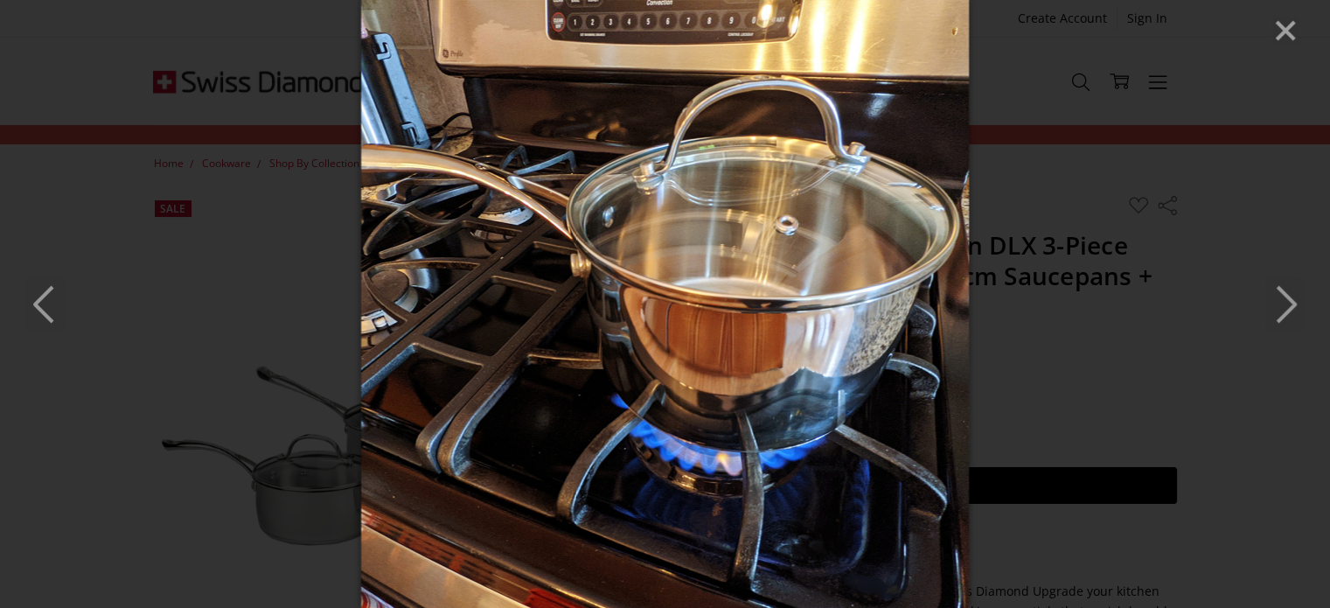
click at [1297, 310] on icon "Next" at bounding box center [1285, 304] width 38 height 52
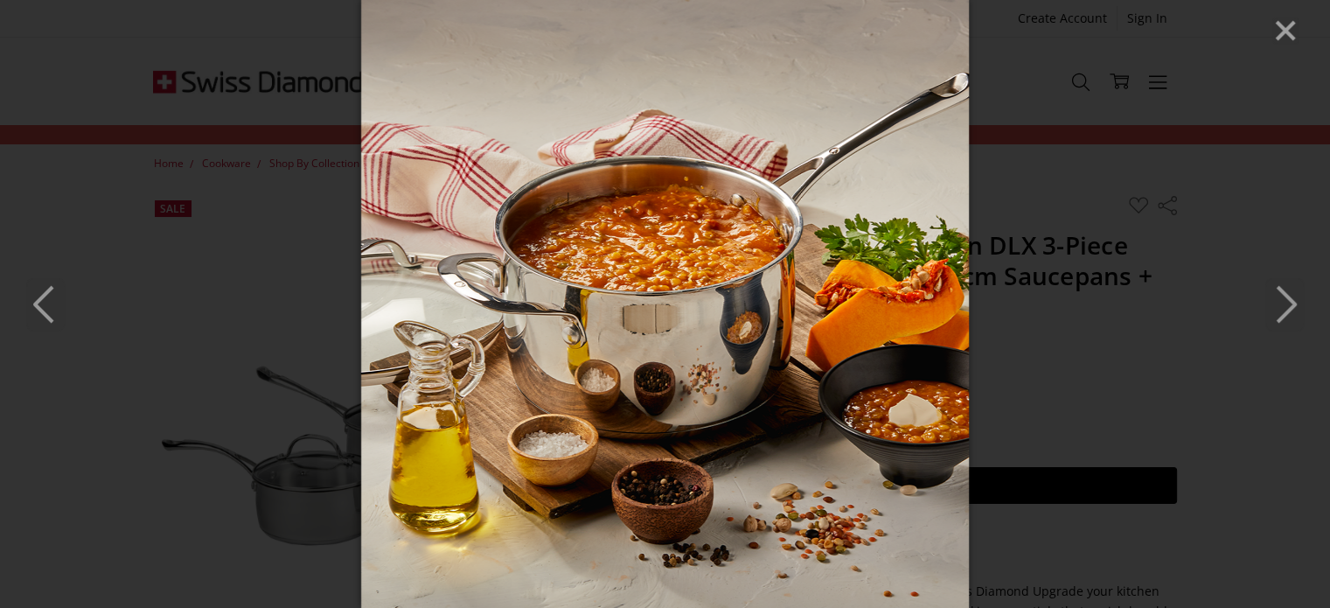
click at [1297, 310] on icon "Next" at bounding box center [1285, 304] width 38 height 52
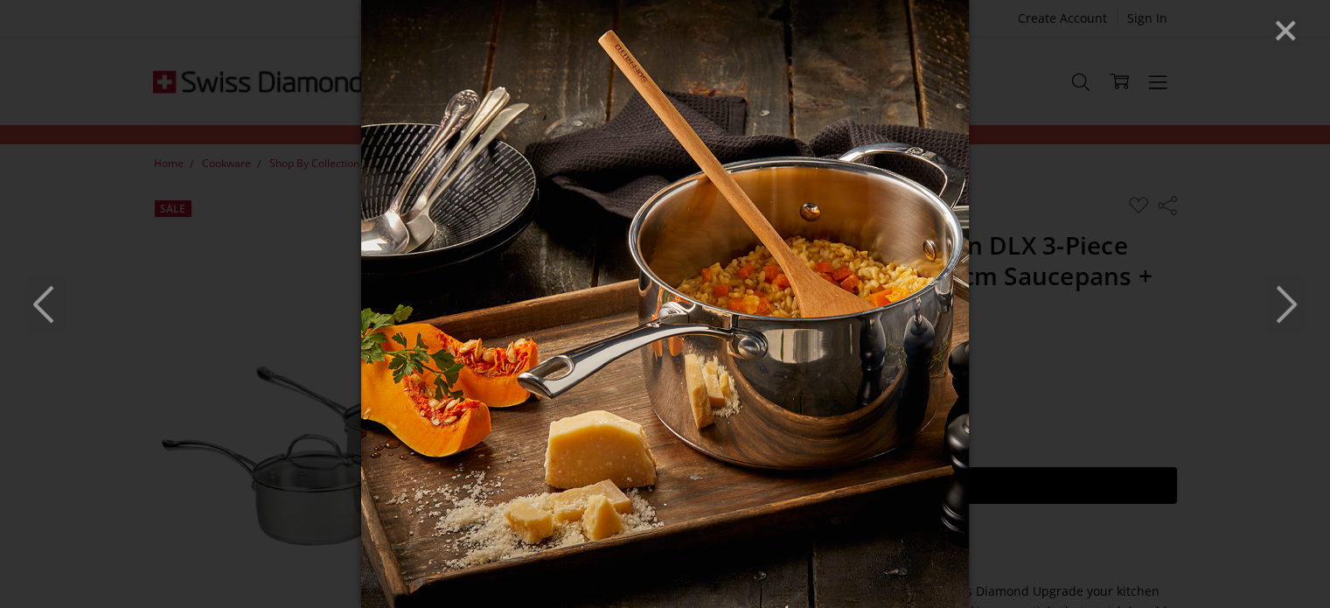
click at [1297, 310] on icon "Next" at bounding box center [1285, 304] width 38 height 52
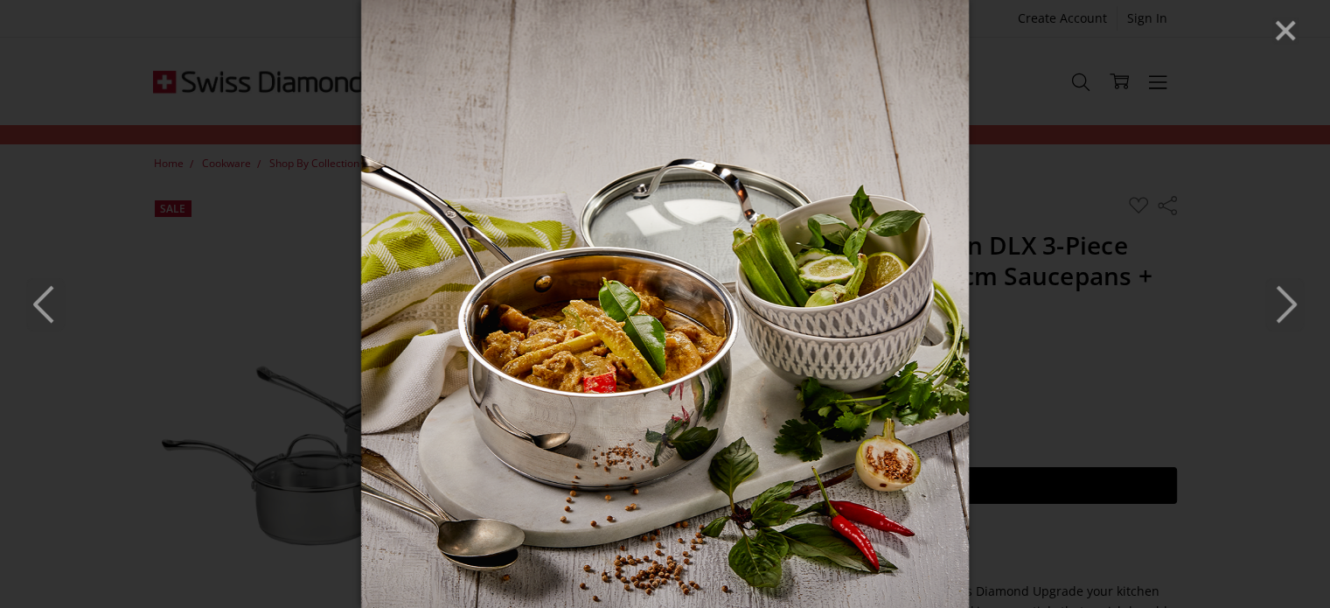
click at [1297, 310] on icon "Next" at bounding box center [1285, 304] width 38 height 52
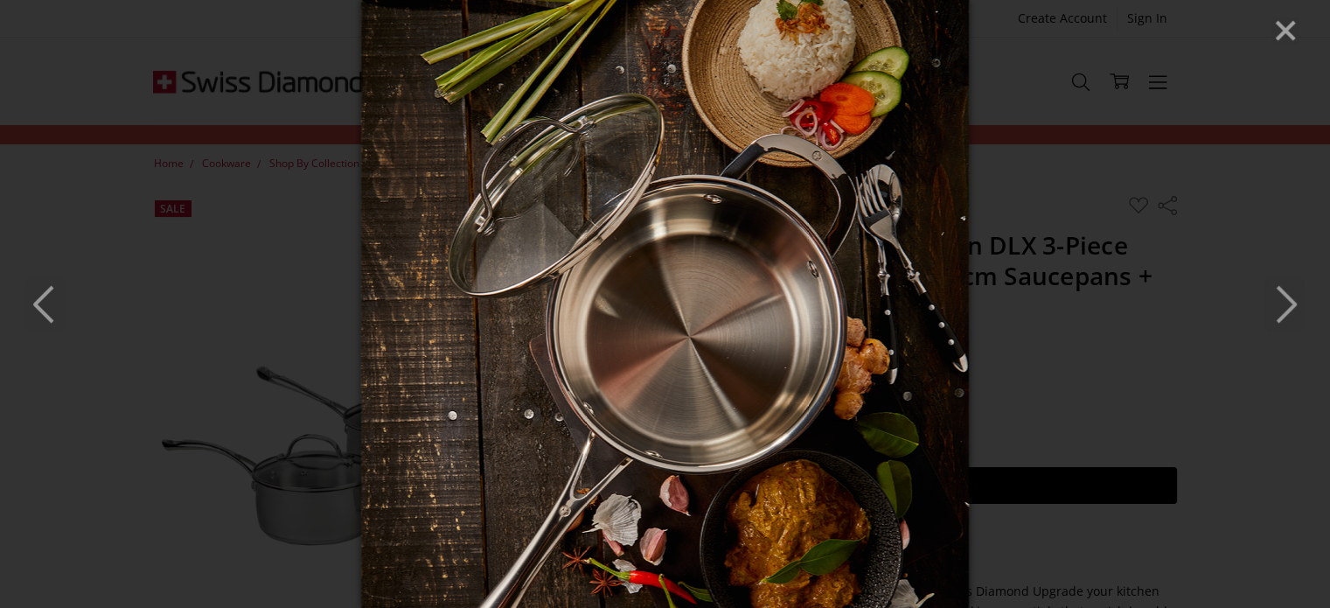
click at [1297, 310] on icon "Next" at bounding box center [1285, 304] width 38 height 52
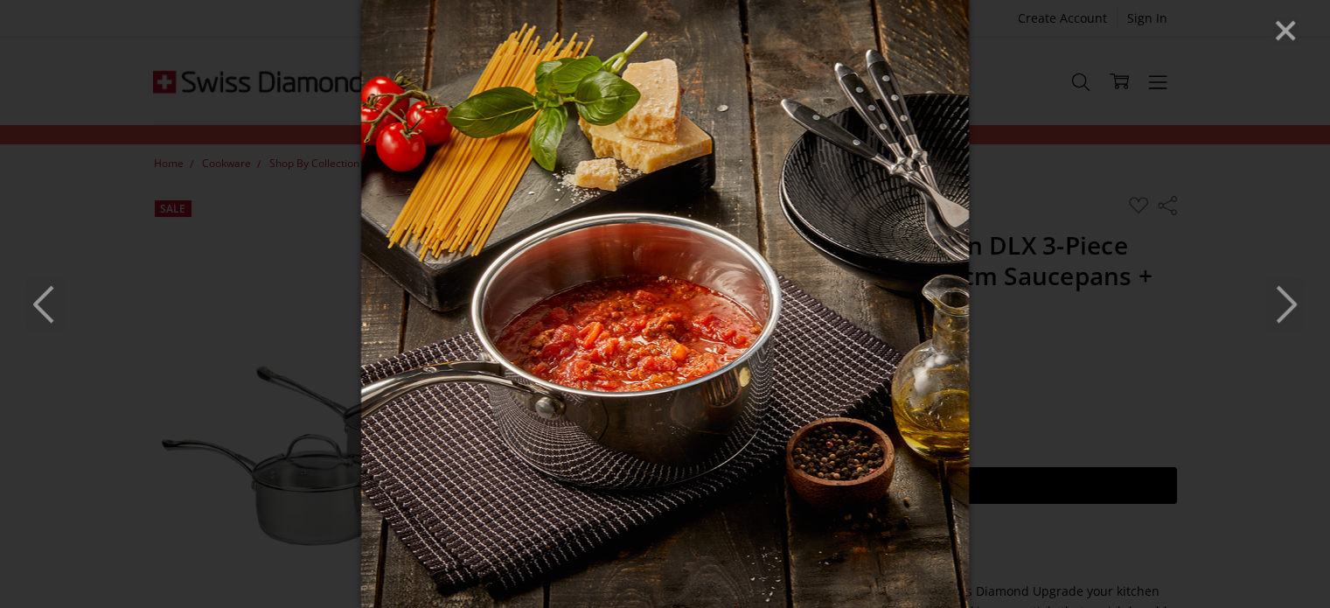
click at [1297, 310] on icon "Next" at bounding box center [1285, 304] width 38 height 52
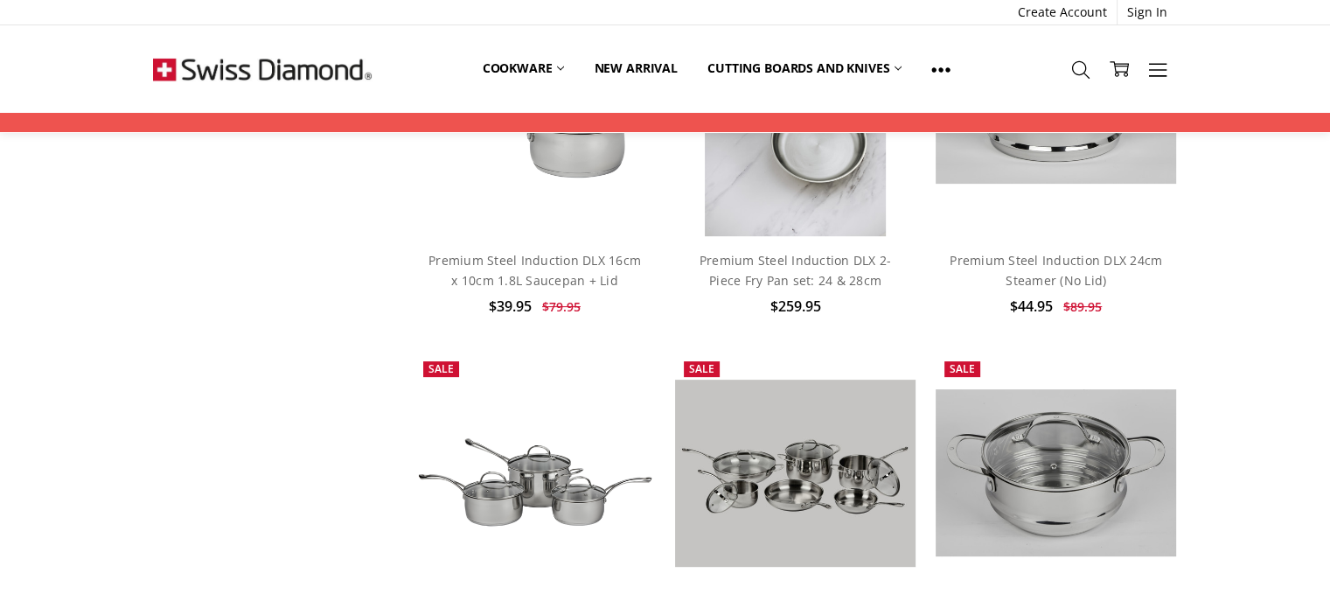
scroll to position [875, 0]
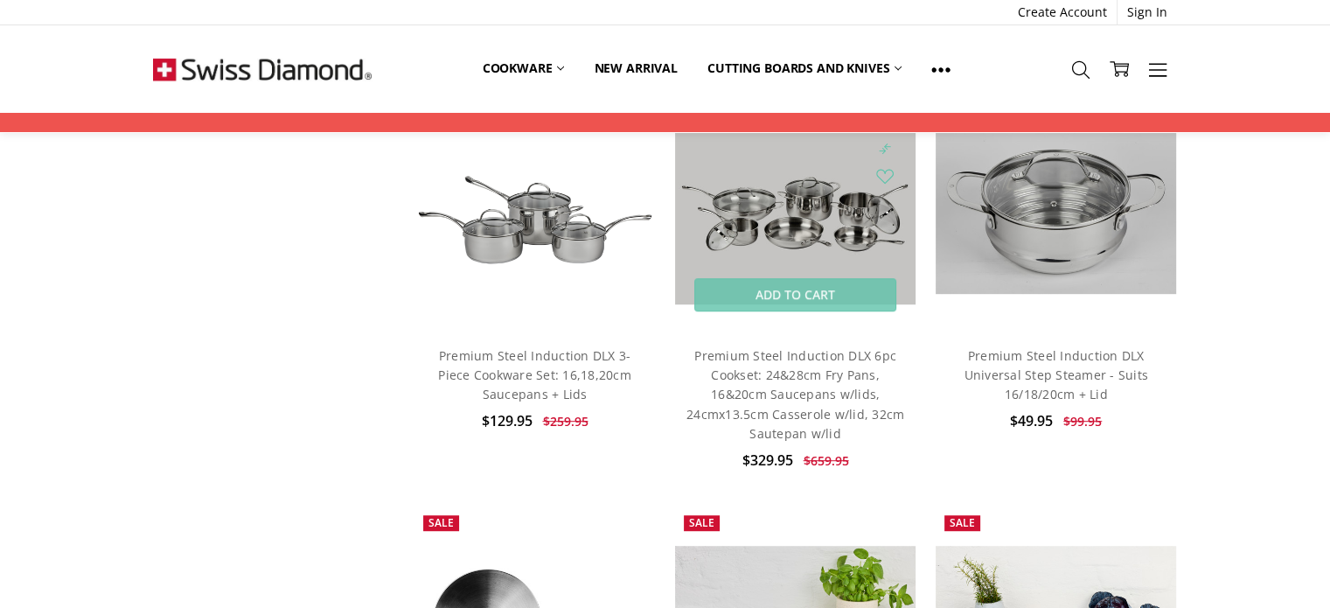
click at [798, 227] on img at bounding box center [795, 211] width 241 height 188
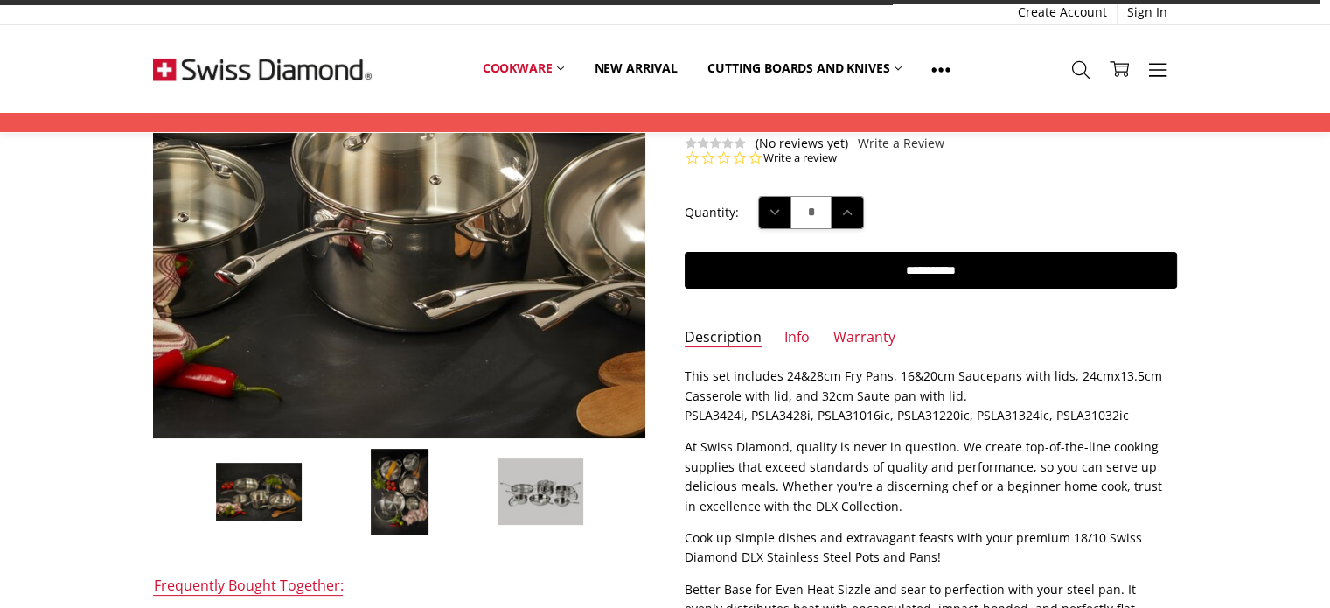
scroll to position [87, 0]
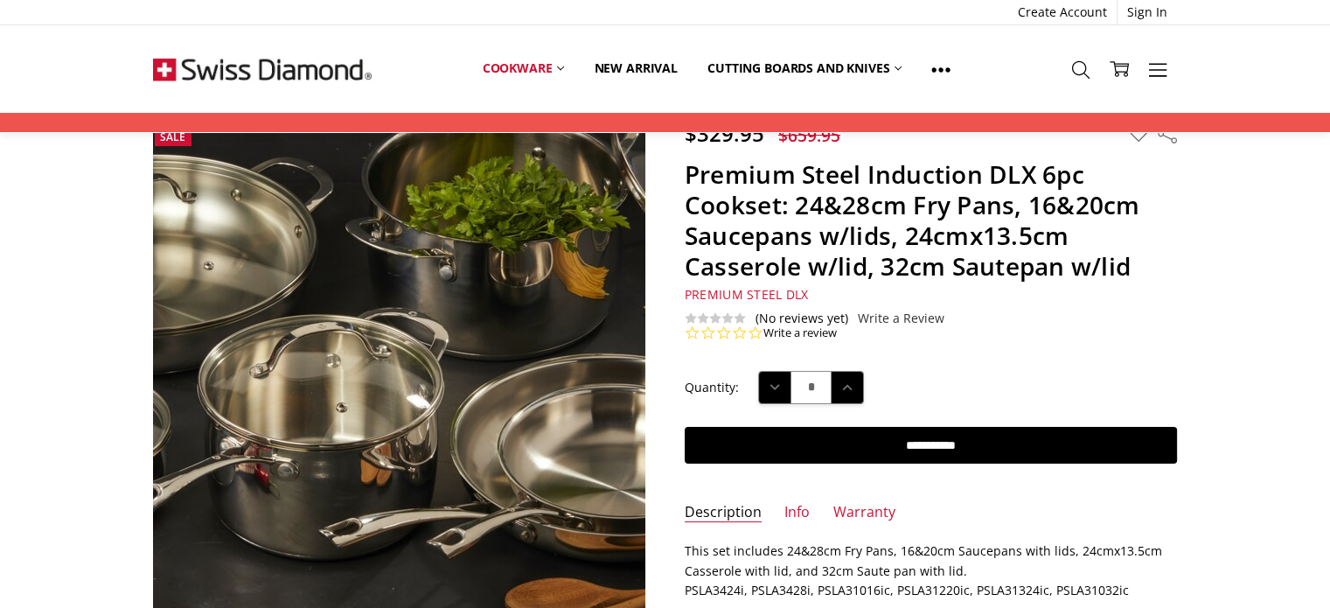
click at [465, 426] on img at bounding box center [316, 336] width 1120 height 746
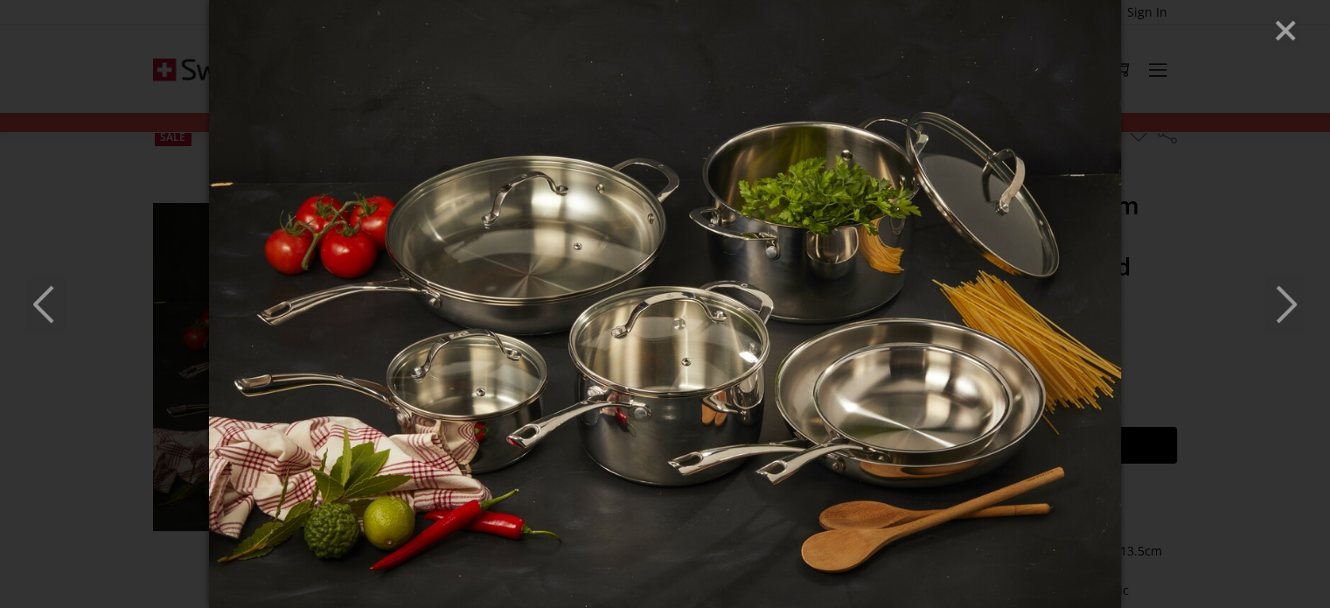
click at [58, 308] on icon "Previous" at bounding box center [45, 304] width 38 height 52
click at [41, 307] on polyline "Previous" at bounding box center [43, 304] width 17 height 35
click at [1288, 301] on icon "Next" at bounding box center [1285, 304] width 38 height 52
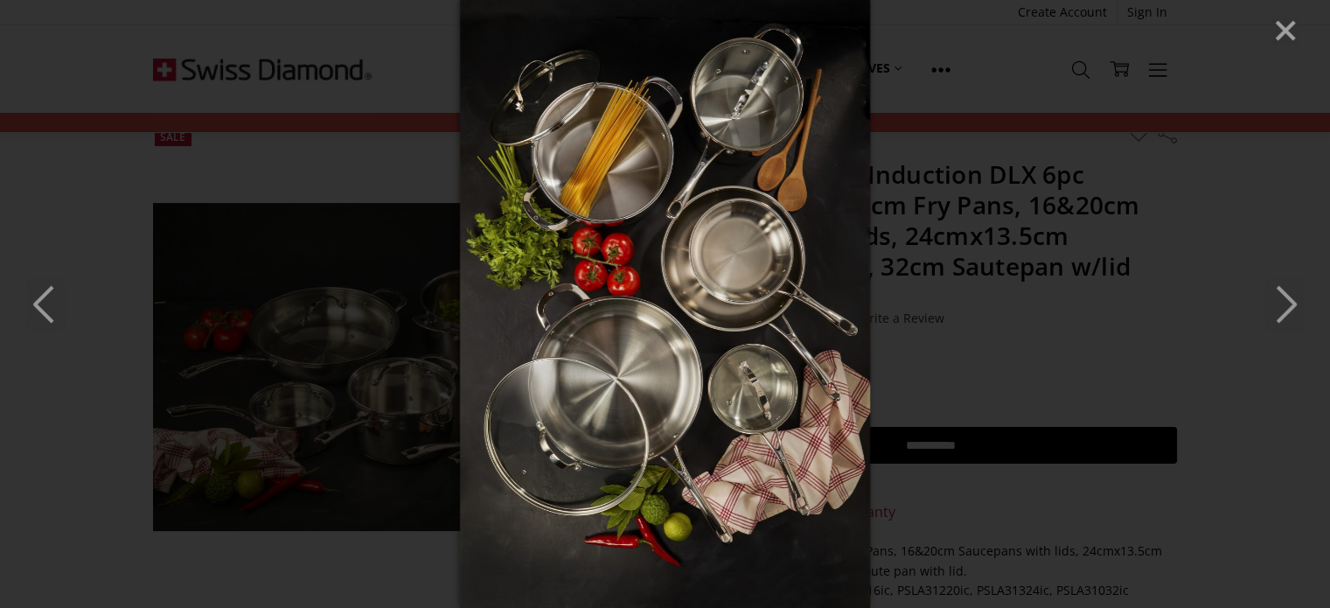
click at [1288, 301] on icon "Next" at bounding box center [1285, 304] width 38 height 52
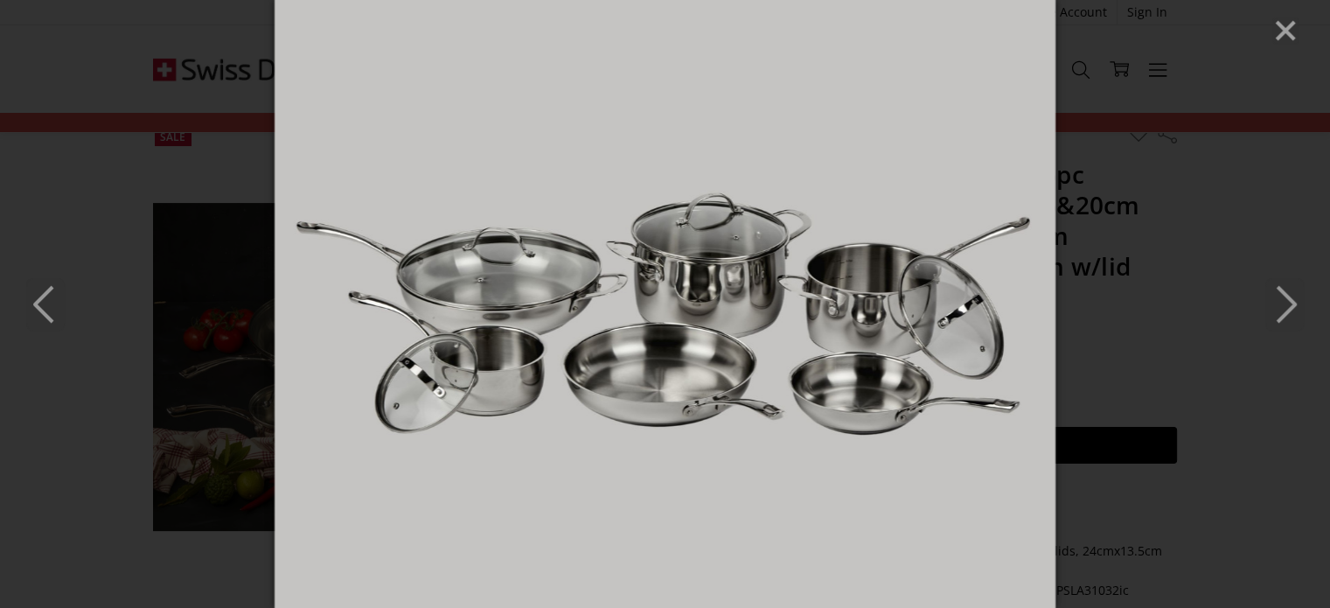
click at [41, 307] on icon "Previous" at bounding box center [45, 304] width 38 height 52
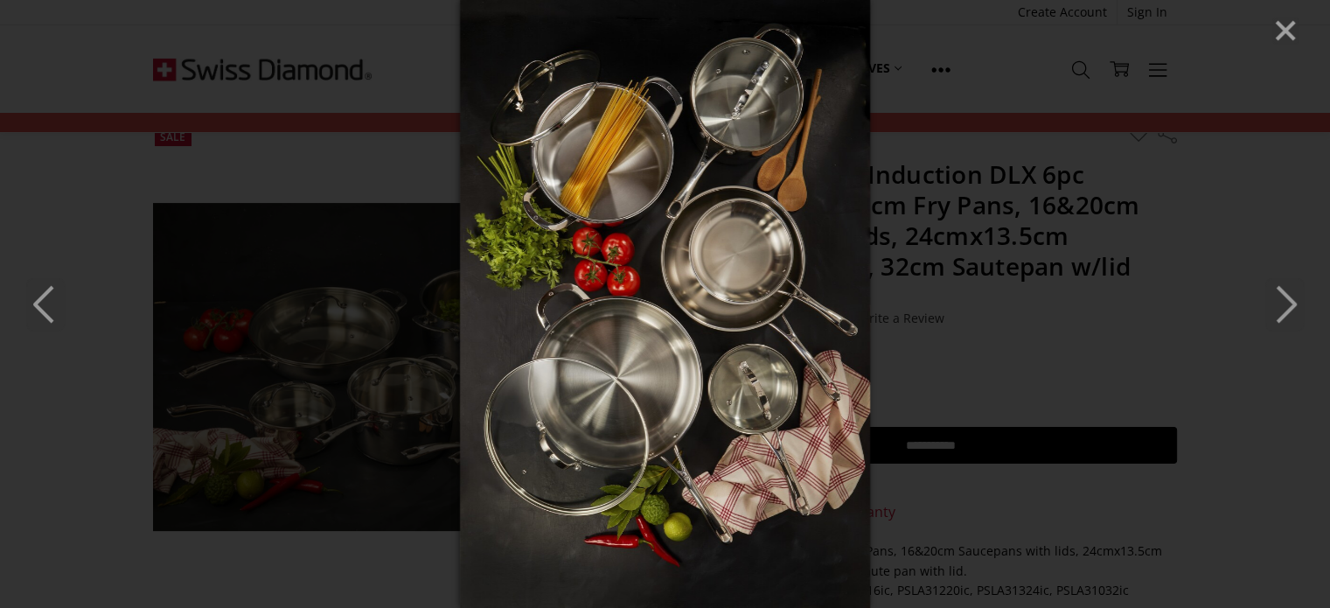
click at [1298, 26] on div at bounding box center [665, 304] width 1330 height 608
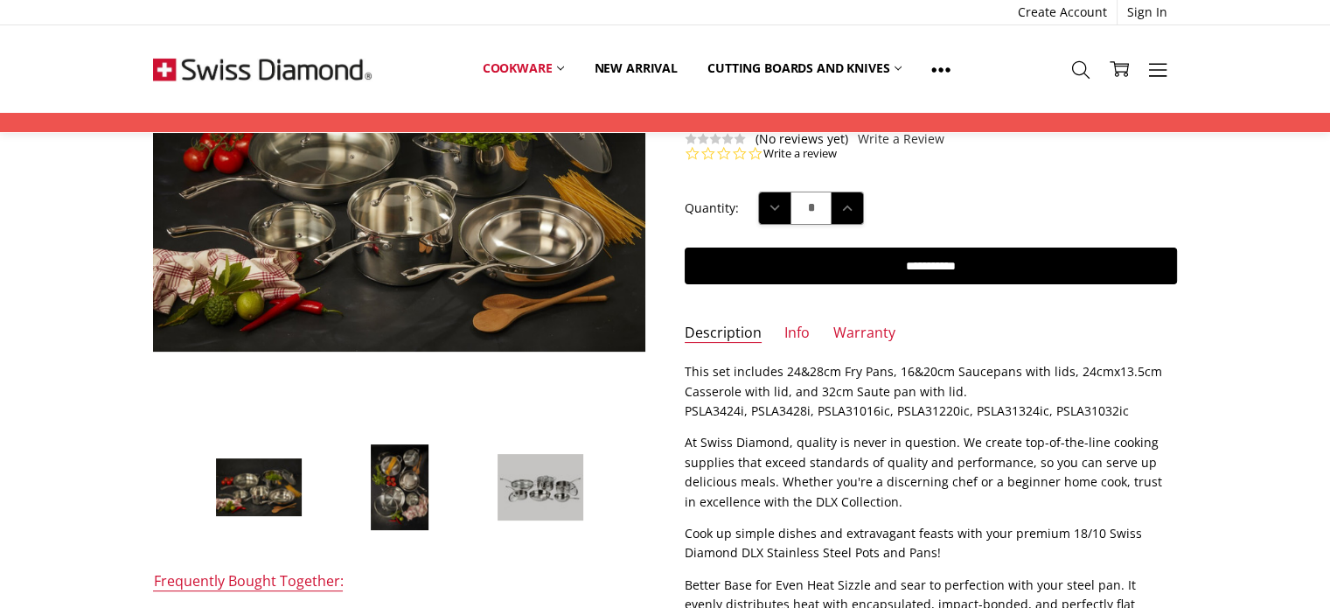
scroll to position [354, 0]
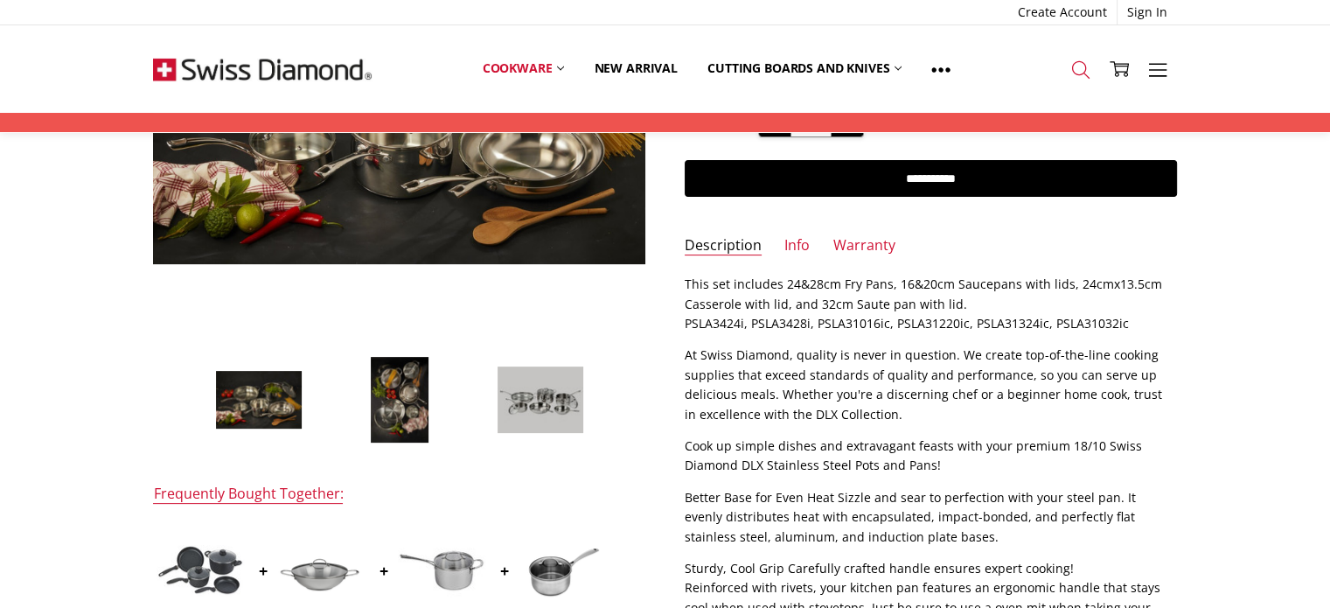
click at [1078, 73] on icon at bounding box center [1080, 69] width 19 height 19
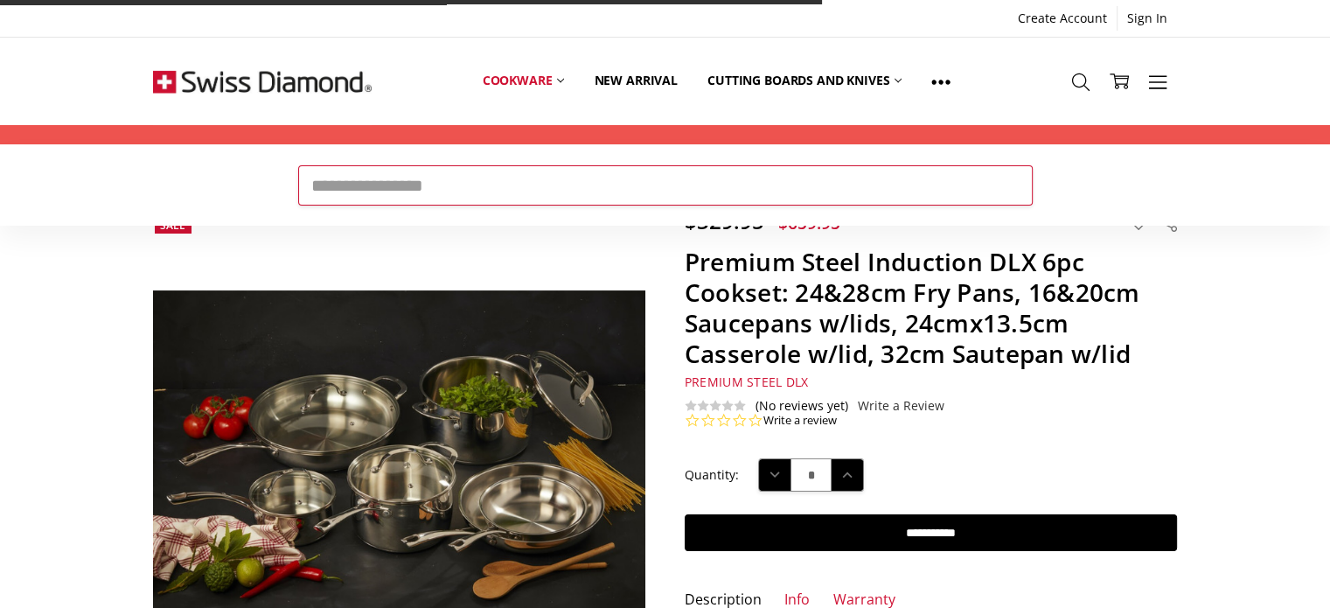
click at [506, 187] on input "Search" at bounding box center [665, 185] width 735 height 40
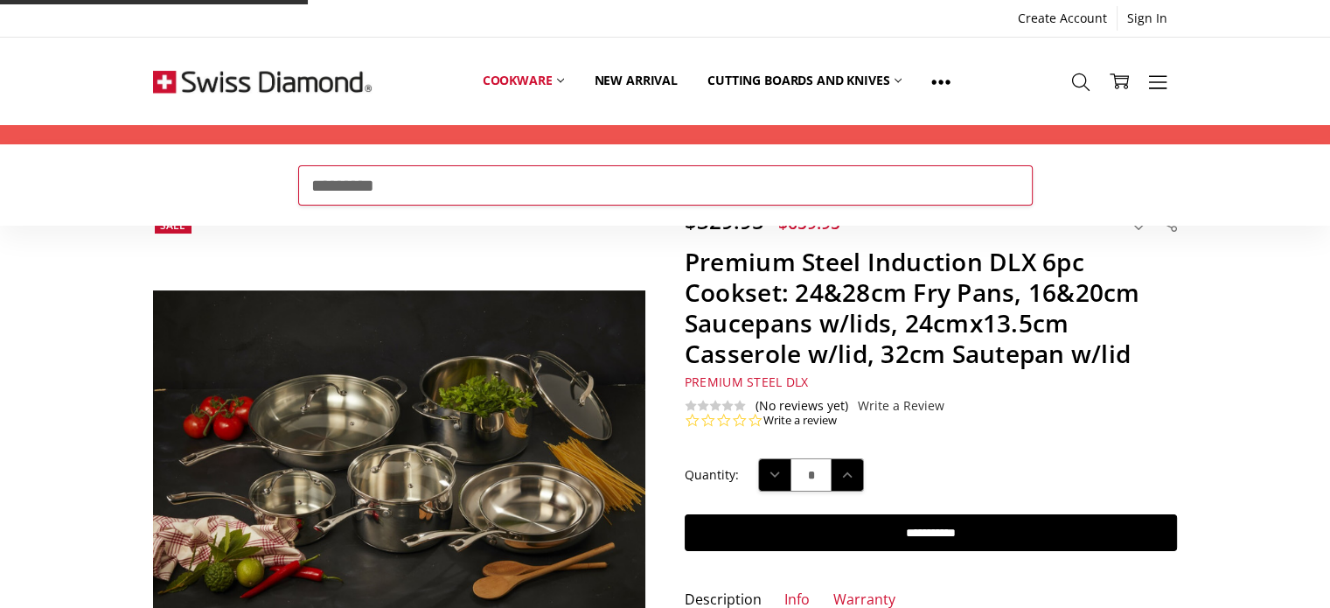
type input "*********"
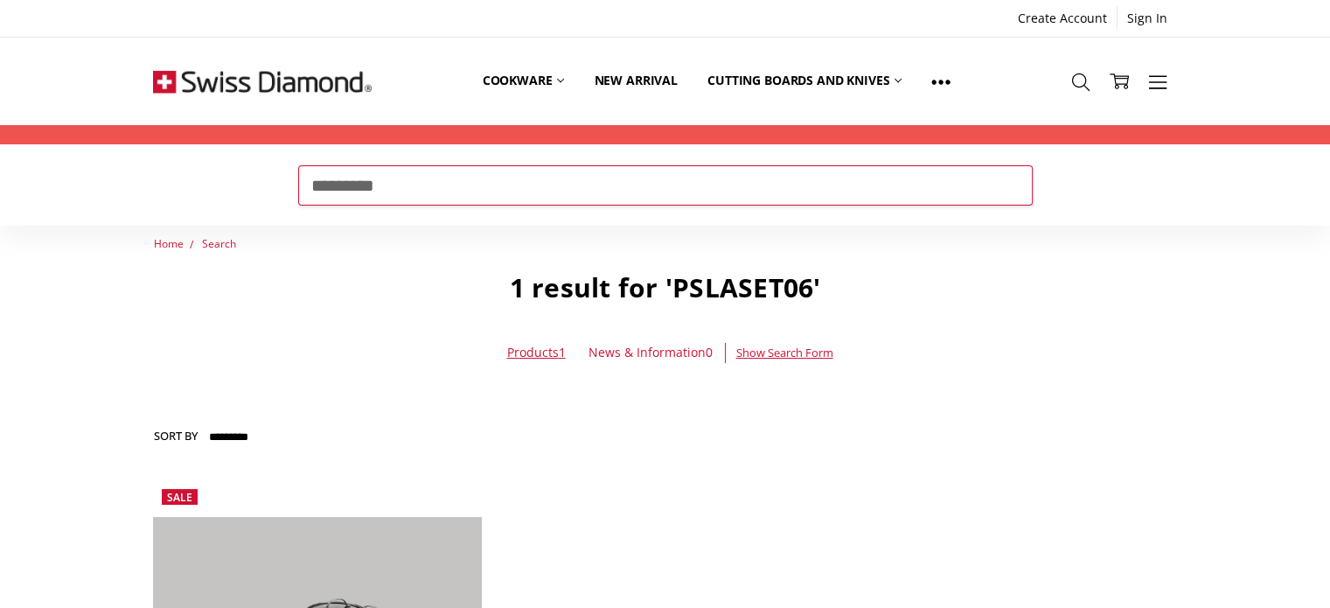
click at [612, 199] on input "*********" at bounding box center [665, 185] width 735 height 40
drag, startPoint x: 516, startPoint y: 188, endPoint x: 198, endPoint y: 188, distance: 318.4
click at [199, 188] on form "Search *********" at bounding box center [665, 185] width 1330 height 80
paste input "***"
type input "**********"
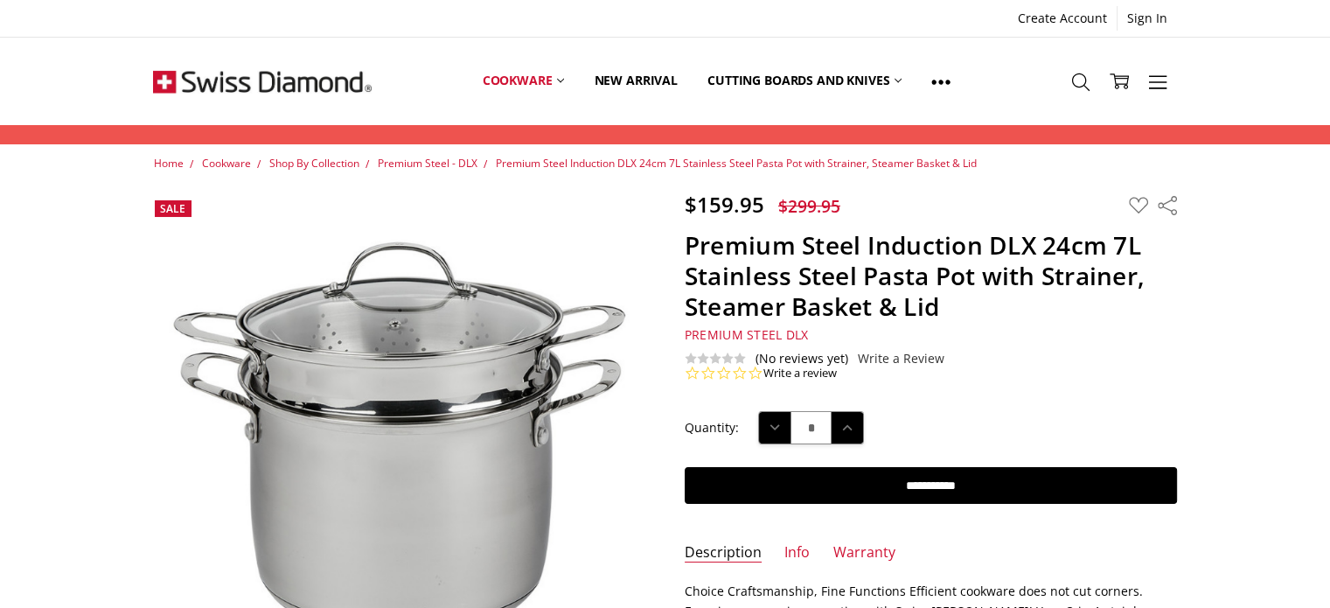
click at [493, 384] on img at bounding box center [281, 506] width 1120 height 1120
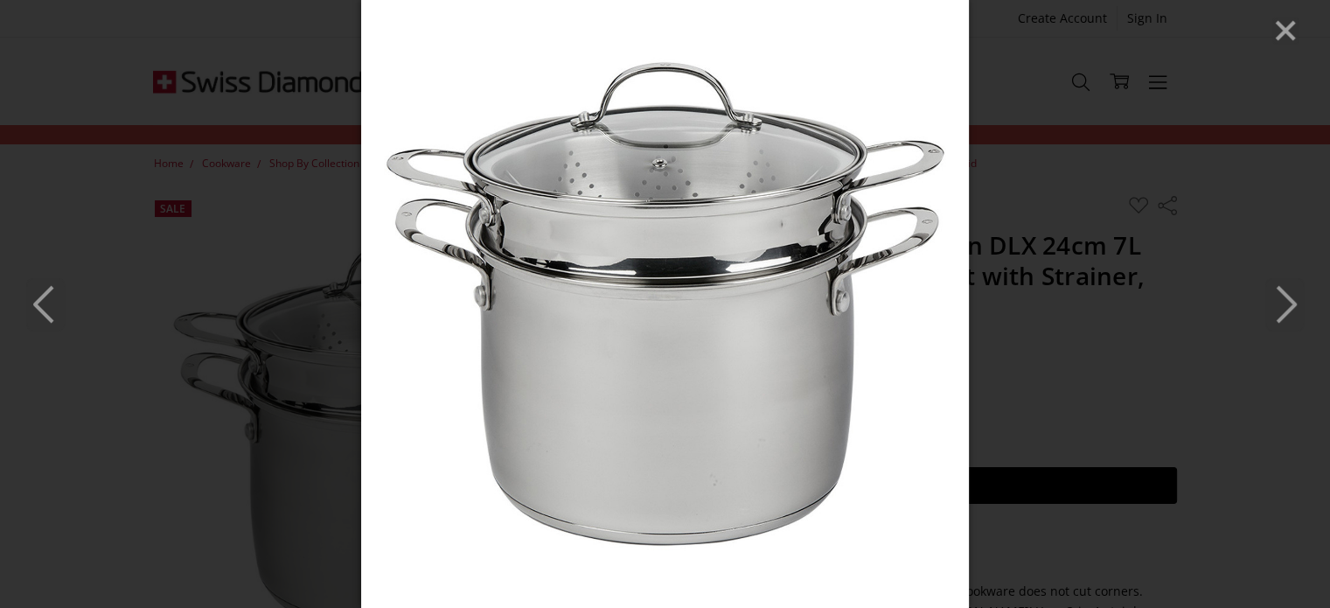
click at [1283, 306] on icon "Next" at bounding box center [1285, 304] width 38 height 52
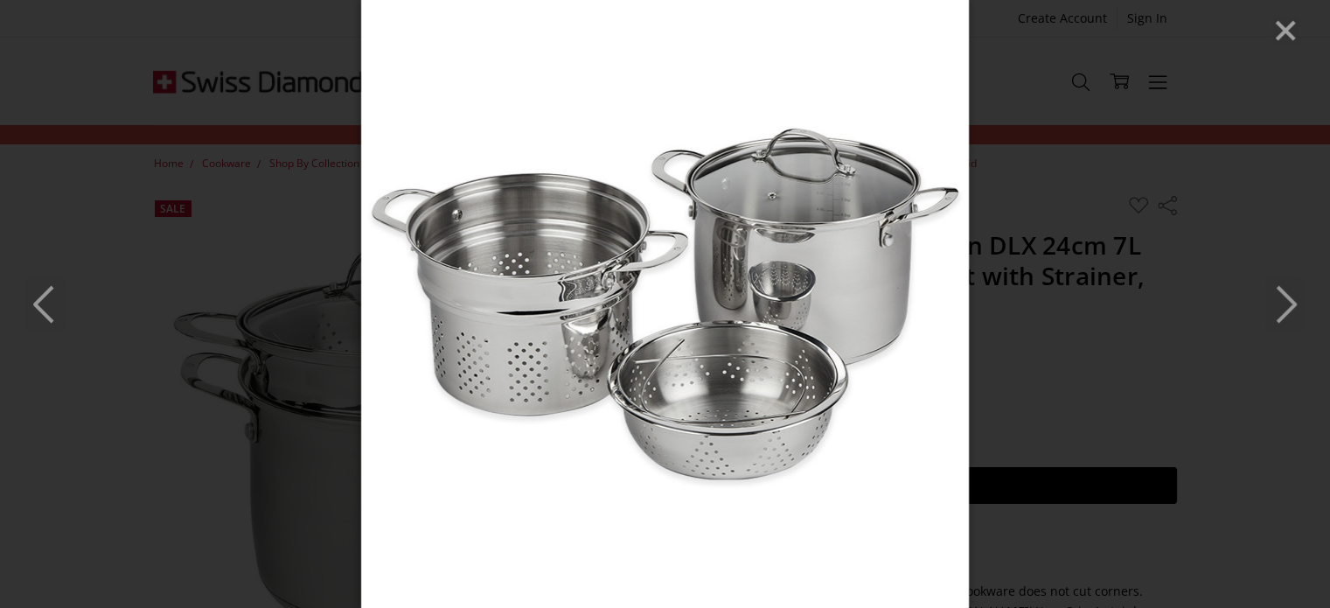
click at [1294, 299] on icon "Next" at bounding box center [1285, 304] width 38 height 52
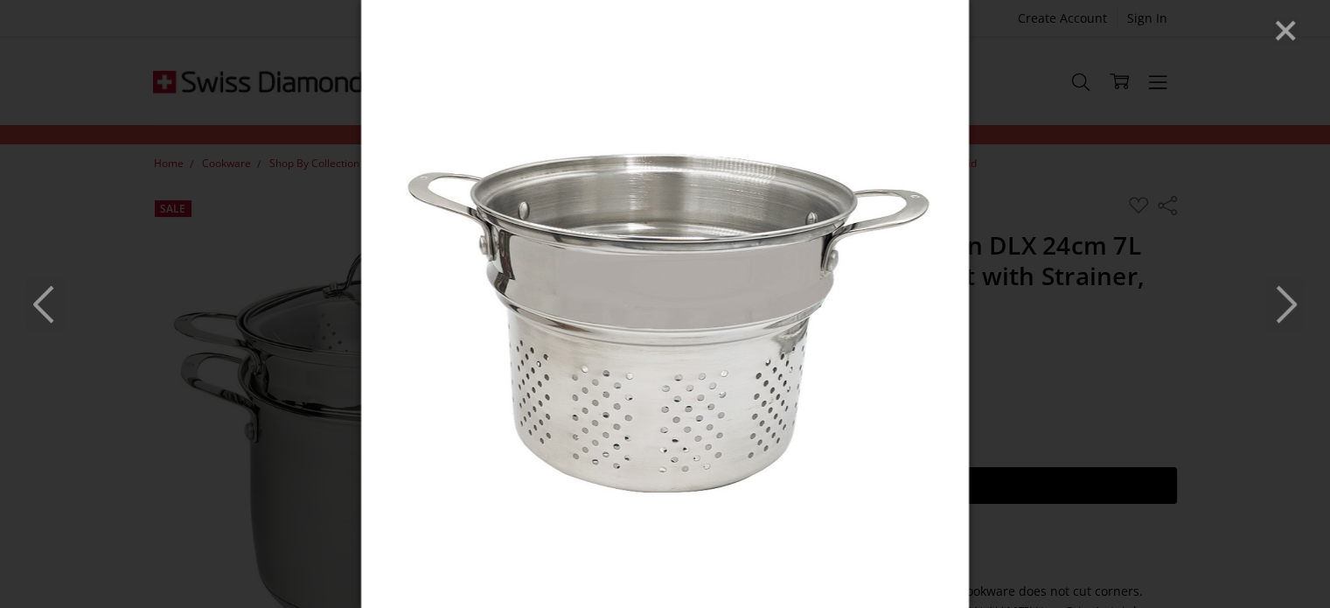
click at [1282, 31] on icon "Close" at bounding box center [1286, 30] width 26 height 26
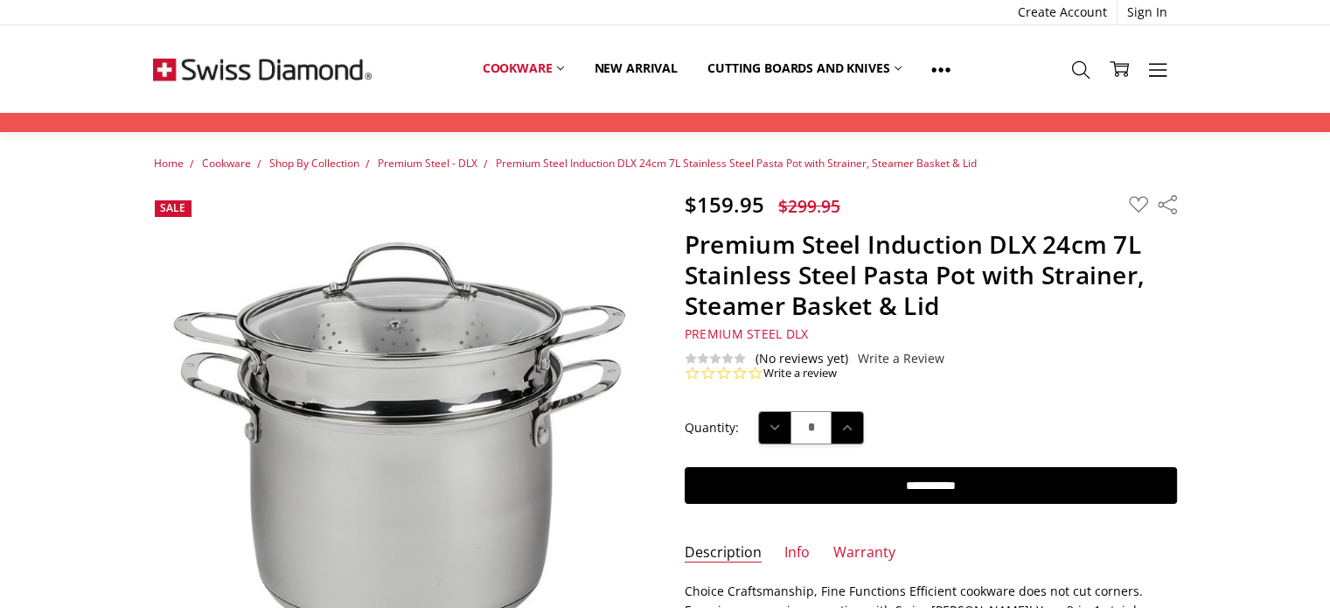
scroll to position [75, 0]
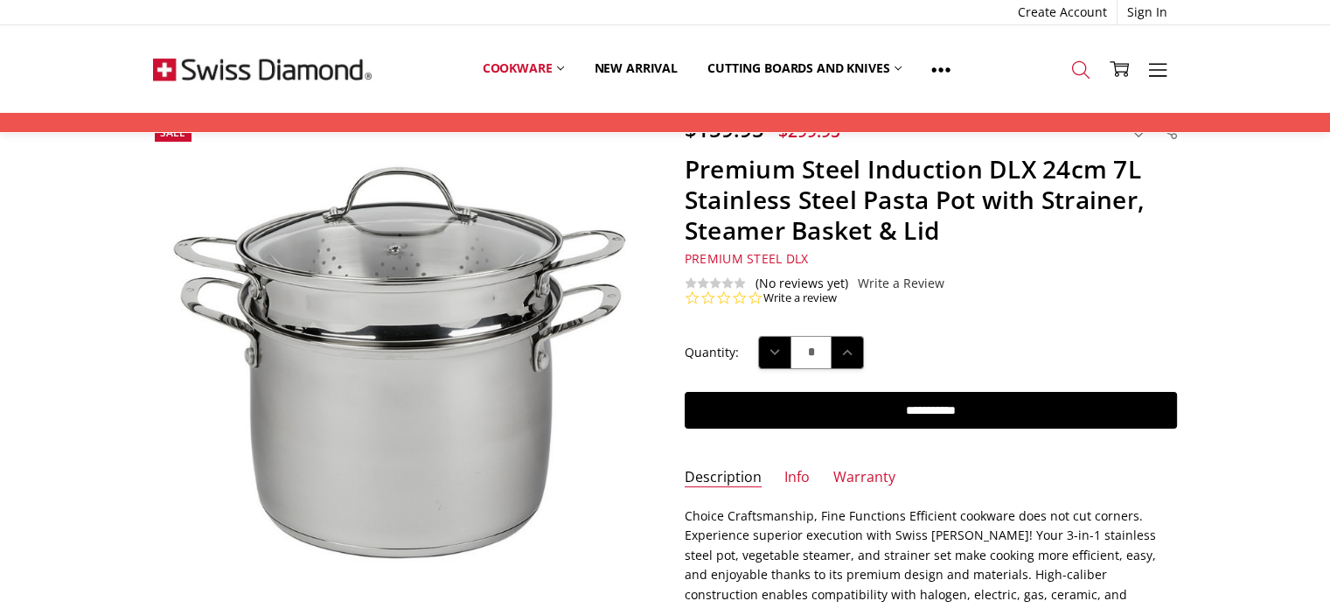
click at [1073, 69] on icon at bounding box center [1080, 69] width 19 height 19
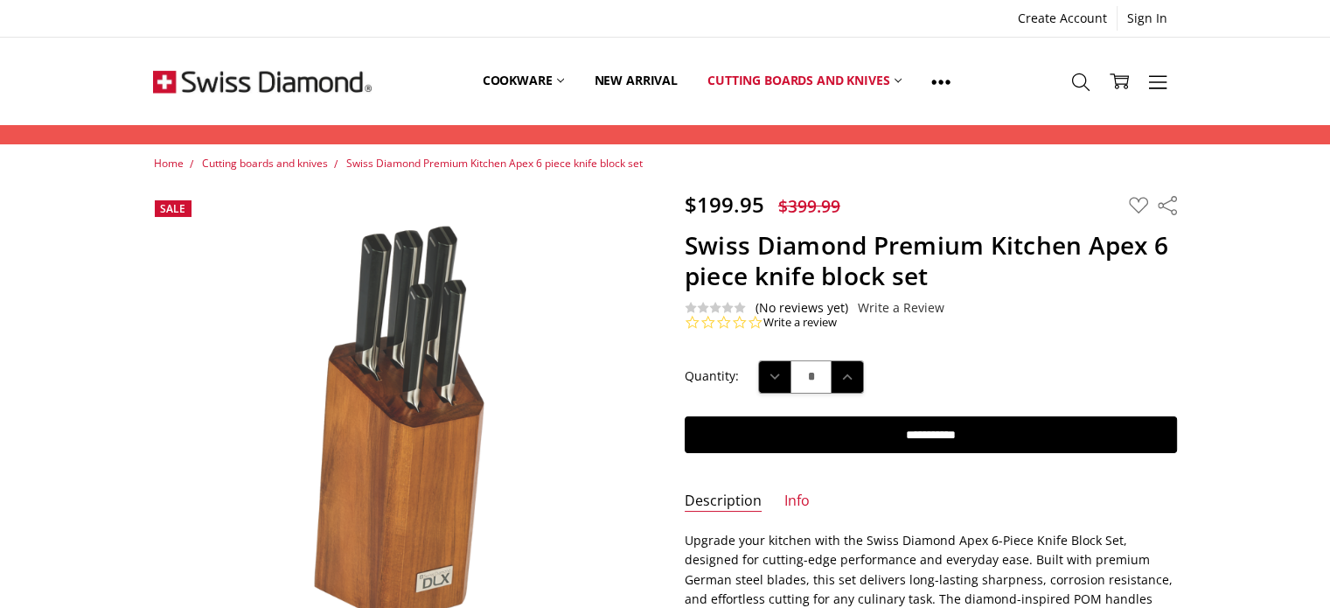
scroll to position [87, 0]
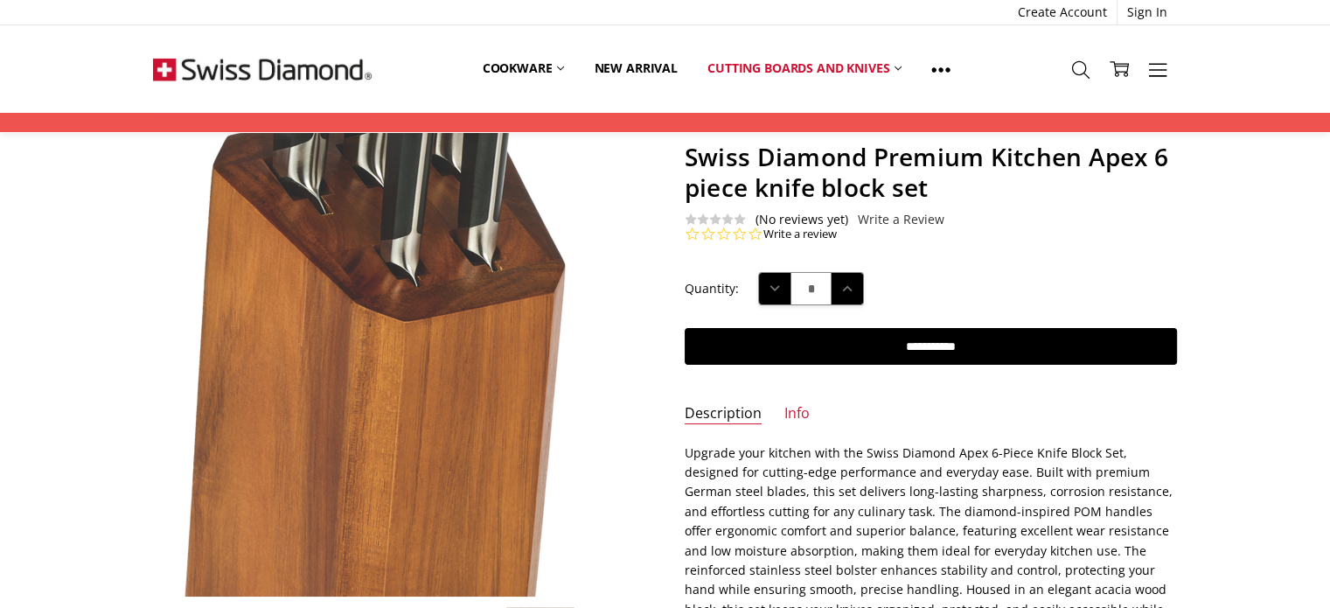
click at [476, 354] on img at bounding box center [373, 345] width 655 height 1120
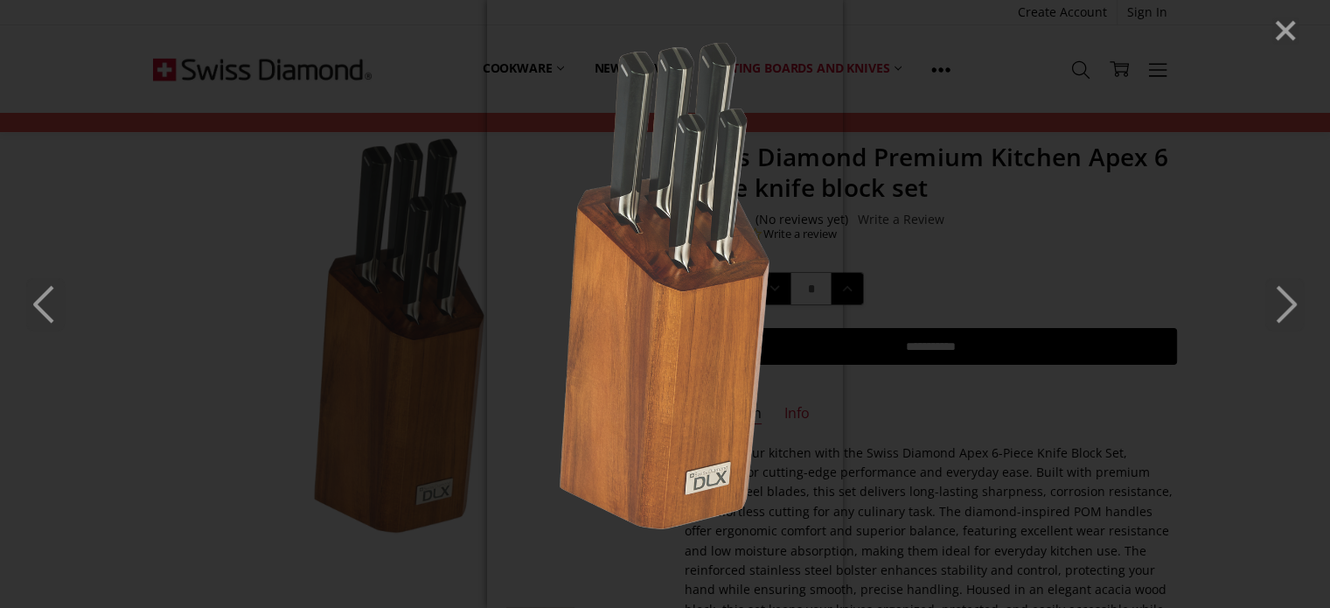
click at [1289, 299] on polyline "Next" at bounding box center [1286, 304] width 17 height 35
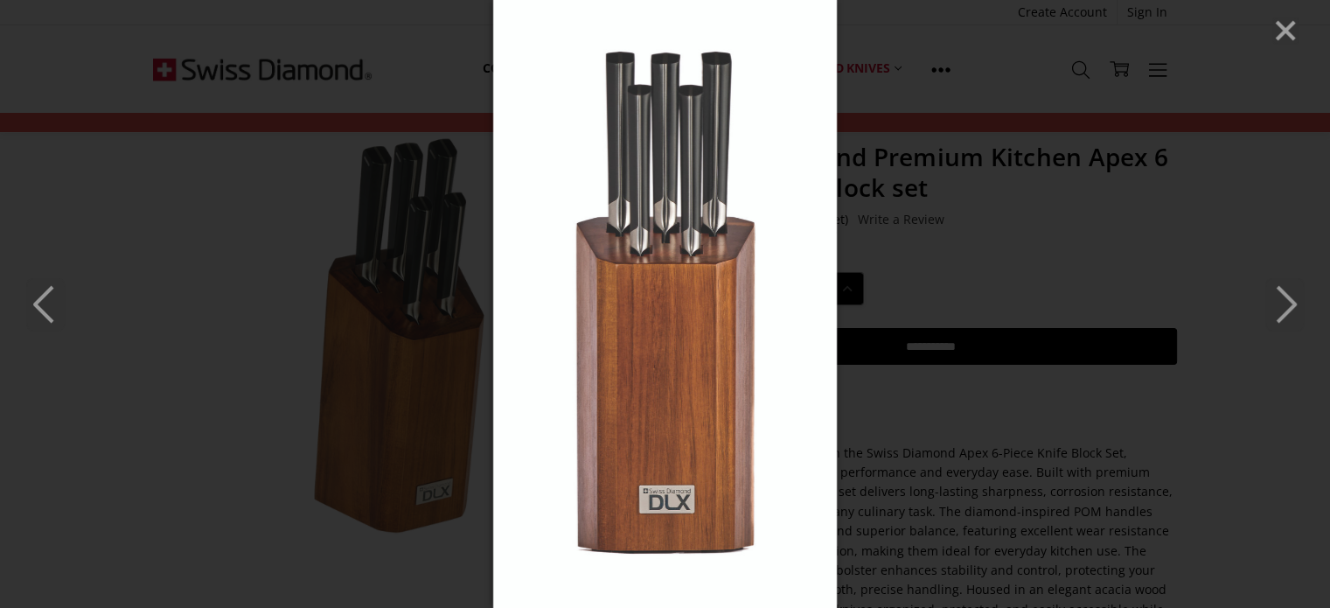
click at [1289, 299] on polyline "Next" at bounding box center [1286, 304] width 17 height 35
